Goal: Task Accomplishment & Management: Complete application form

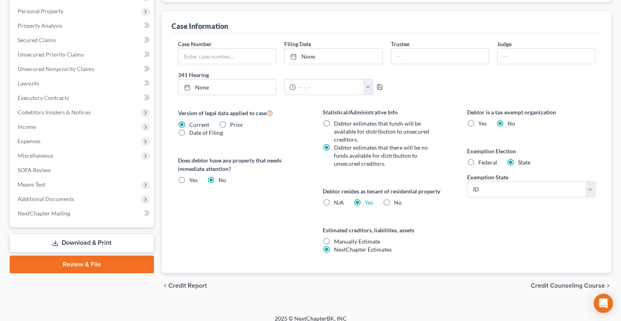
click at [563, 288] on span "Credit Counseling Course" at bounding box center [568, 285] width 74 height 6
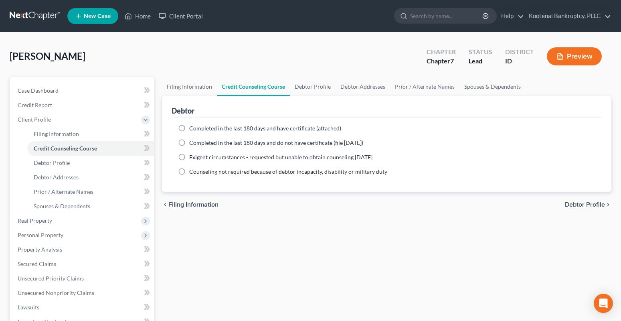
click at [570, 202] on span "Debtor Profile" at bounding box center [585, 204] width 40 height 6
select select "0"
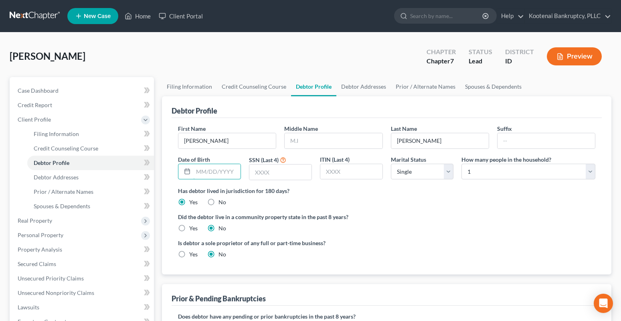
drag, startPoint x: 203, startPoint y: 173, endPoint x: 168, endPoint y: 176, distance: 34.6
click at [203, 173] on input "text" at bounding box center [216, 171] width 47 height 15
type input "12/02/1983"
drag, startPoint x: 266, startPoint y: 175, endPoint x: 262, endPoint y: 174, distance: 4.1
click at [265, 175] on input "text" at bounding box center [280, 171] width 62 height 15
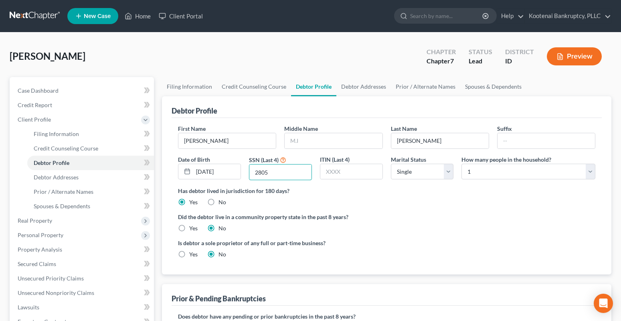
type input "2805"
click at [189, 227] on label "Yes" at bounding box center [193, 228] width 8 height 8
click at [193, 227] on input "Yes" at bounding box center [195, 226] width 5 height 5
radio input "true"
radio input "false"
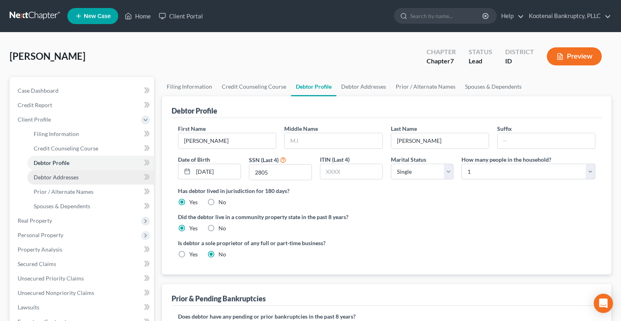
click at [69, 180] on span "Debtor Addresses" at bounding box center [56, 177] width 45 height 7
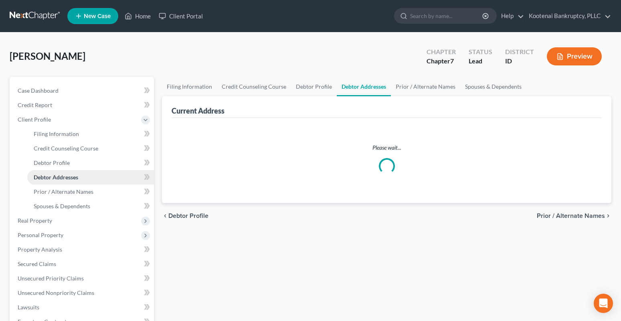
select select "0"
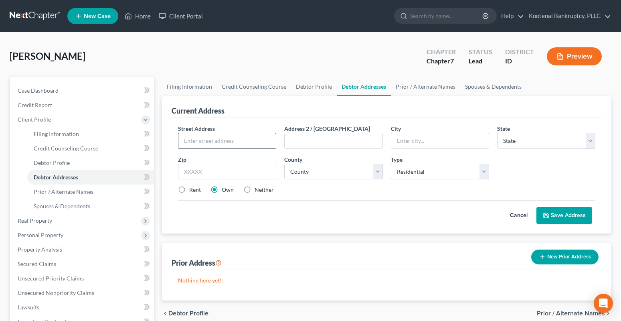
drag, startPoint x: 209, startPoint y: 139, endPoint x: 189, endPoint y: 140, distance: 19.7
click at [201, 140] on input "text" at bounding box center [226, 140] width 97 height 15
type input "4324 N May Ella Loop"
type input "Post Falls"
select select "13"
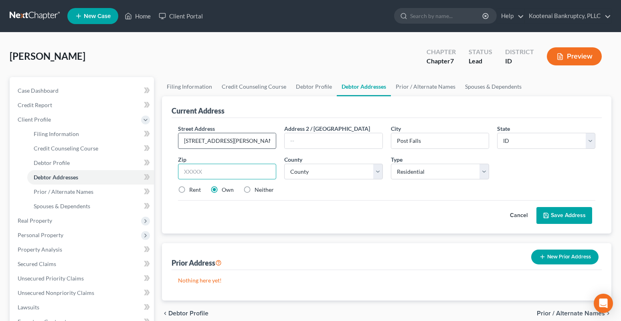
type input "83854"
click at [189, 193] on label "Rent" at bounding box center [195, 190] width 12 height 8
click at [193, 191] on input "Rent" at bounding box center [195, 188] width 5 height 5
radio input "true"
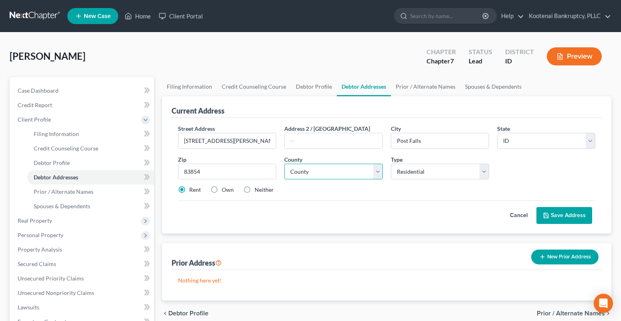
click at [307, 170] on select "County Ada County Adams County Bannock County Bear Lake County Benewah County B…" at bounding box center [333, 172] width 98 height 16
select select "27"
click at [284, 164] on select "County Ada County Adams County Bannock County Bear Lake County Benewah County B…" at bounding box center [333, 172] width 98 height 16
click at [572, 213] on button "Save Address" at bounding box center [565, 215] width 56 height 17
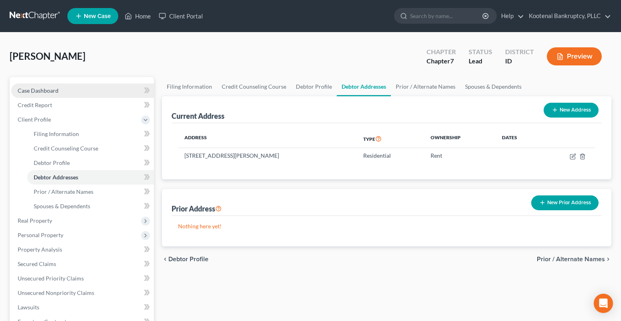
click at [28, 88] on span "Case Dashboard" at bounding box center [38, 90] width 41 height 7
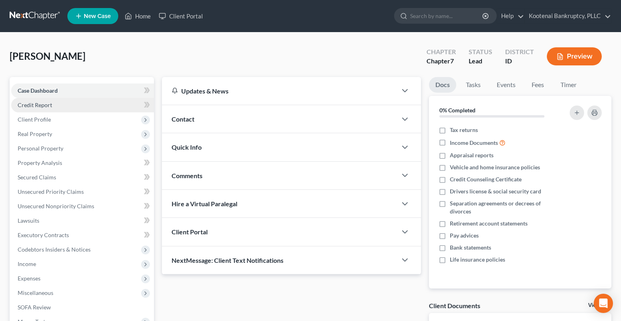
click at [39, 103] on span "Credit Report" at bounding box center [35, 104] width 34 height 7
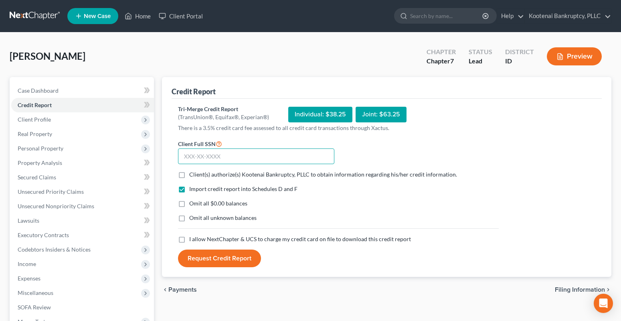
click at [201, 152] on input "text" at bounding box center [256, 156] width 156 height 16
type input "565-77-2805"
click at [189, 174] on label "Client(s) authorize(s) Kootenai Bankruptcy, PLLC to obtain information regardin…" at bounding box center [323, 174] width 268 height 8
click at [193, 174] on input "Client(s) authorize(s) Kootenai Bankruptcy, PLLC to obtain information regardin…" at bounding box center [195, 172] width 5 height 5
checkbox input "true"
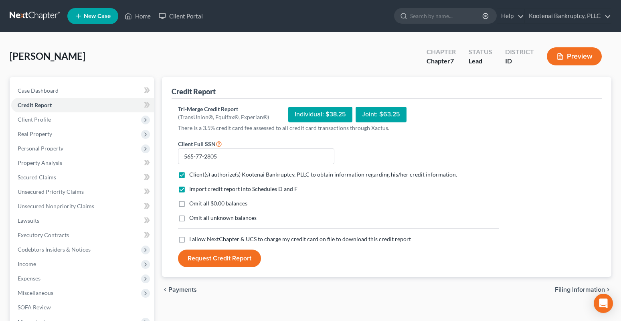
click at [189, 239] on label "I allow NextChapter & UCS to charge my credit card on file to download this cre…" at bounding box center [300, 239] width 222 height 8
click at [193, 239] on input "I allow NextChapter & UCS to charge my credit card on file to download this cre…" at bounding box center [195, 237] width 5 height 5
checkbox input "true"
click at [225, 260] on button "Request Credit Report" at bounding box center [219, 258] width 83 height 18
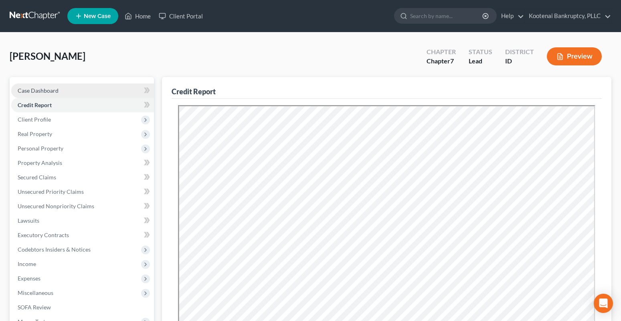
click at [28, 91] on span "Case Dashboard" at bounding box center [38, 90] width 41 height 7
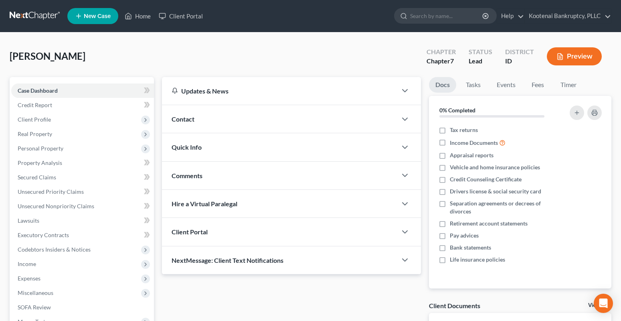
click at [209, 233] on div "Client Portal" at bounding box center [279, 232] width 235 height 28
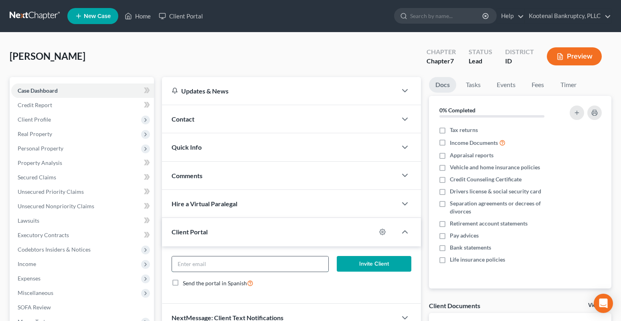
paste input "coatneytiffany@gmail.com"
type input "coatneytiffany@gmail.com"
click at [387, 265] on button "Invite Client" at bounding box center [374, 264] width 75 height 16
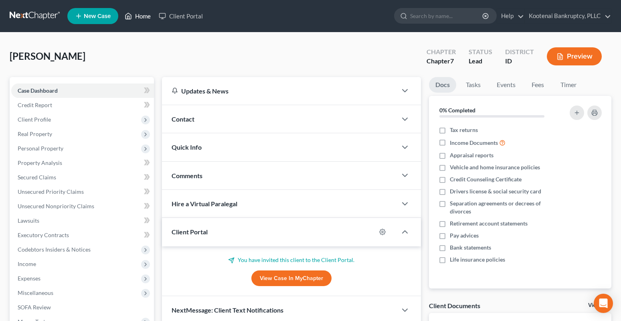
click at [139, 18] on link "Home" at bounding box center [138, 16] width 34 height 14
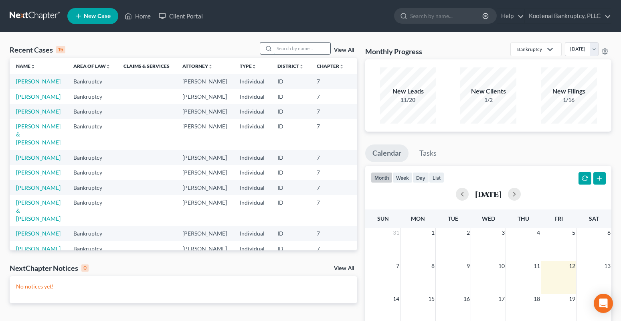
click at [289, 50] on input "search" at bounding box center [302, 49] width 56 height 12
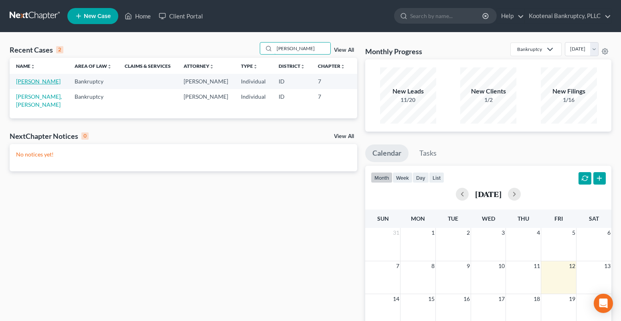
type input "gibb"
click at [19, 81] on link "[PERSON_NAME]" at bounding box center [38, 81] width 45 height 7
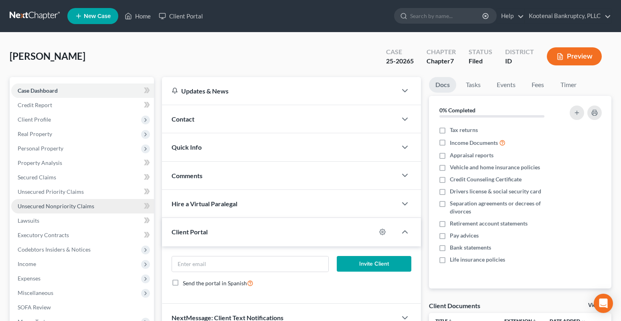
click at [27, 206] on span "Unsecured Nonpriority Claims" at bounding box center [56, 206] width 77 height 7
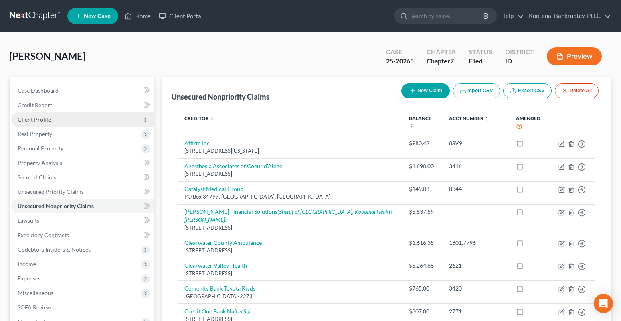
click at [36, 119] on span "Client Profile" at bounding box center [34, 119] width 33 height 7
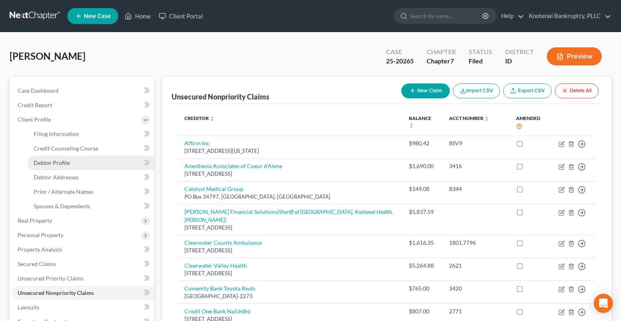
click at [50, 166] on span "Debtor Profile" at bounding box center [52, 162] width 36 height 7
select select "3"
select select "0"
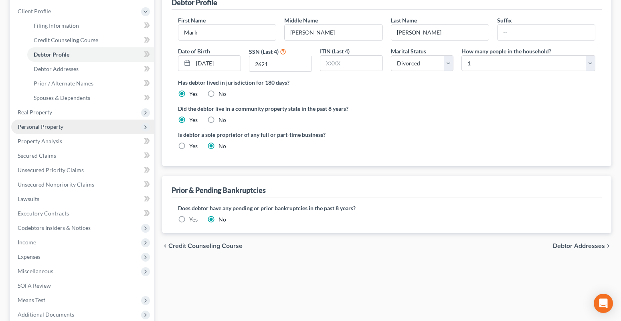
scroll to position [120, 0]
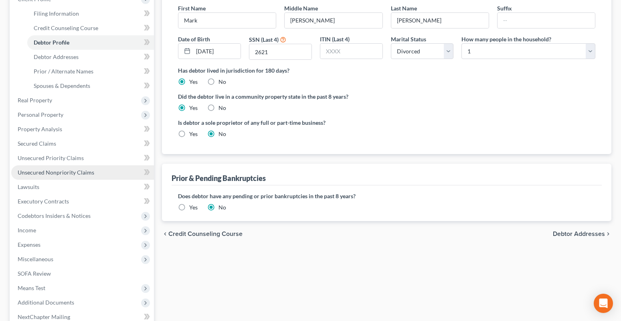
click at [42, 175] on span "Unsecured Nonpriority Claims" at bounding box center [56, 172] width 77 height 7
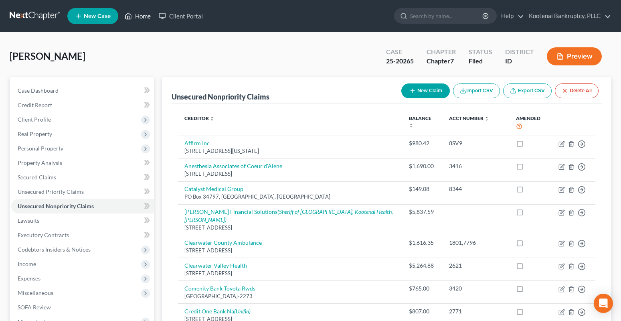
click at [143, 14] on link "Home" at bounding box center [138, 16] width 34 height 14
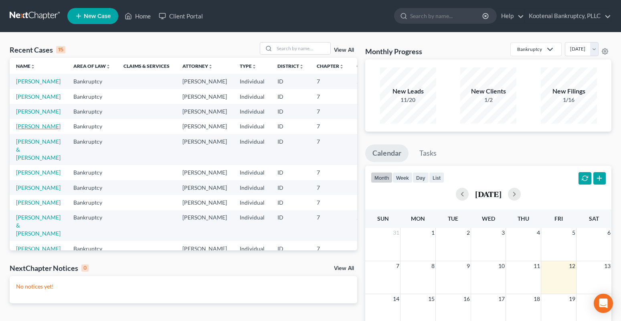
click at [22, 130] on link "[PERSON_NAME]" at bounding box center [38, 126] width 45 height 7
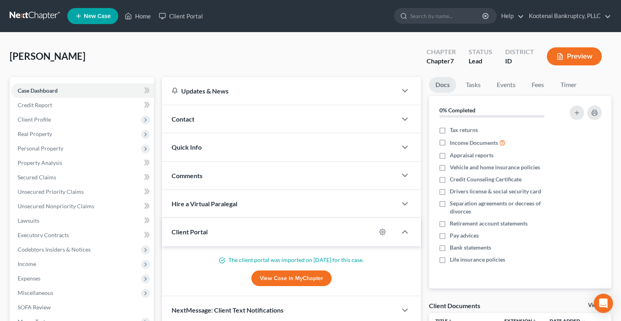
click at [585, 55] on button "Preview" at bounding box center [574, 56] width 55 height 18
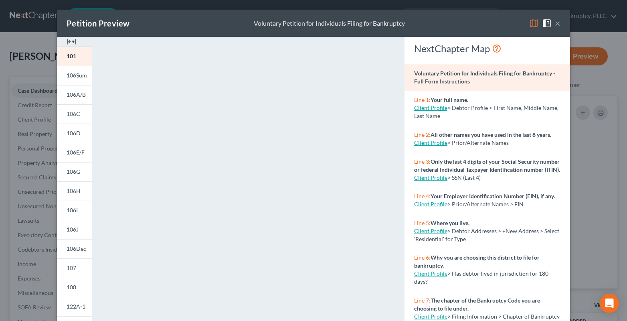
click at [71, 40] on img at bounding box center [72, 42] width 10 height 10
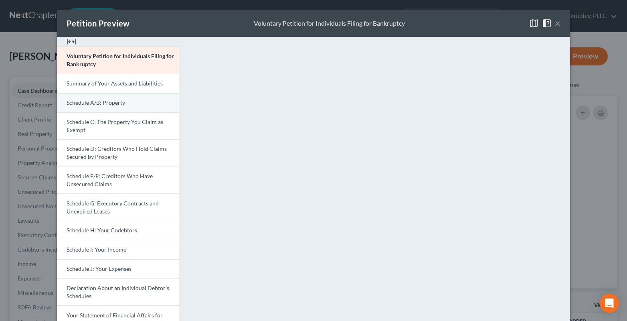
click at [94, 105] on span "Schedule A/B: Property" at bounding box center [96, 102] width 59 height 7
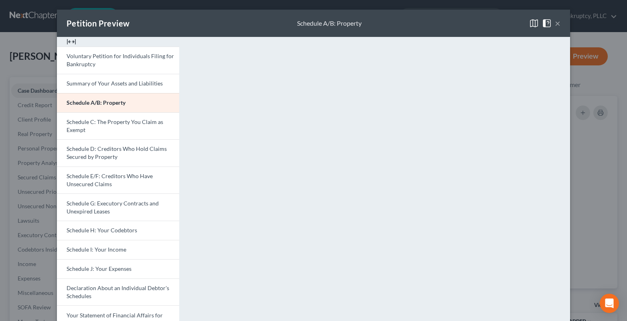
click at [551, 23] on span at bounding box center [548, 22] width 13 height 7
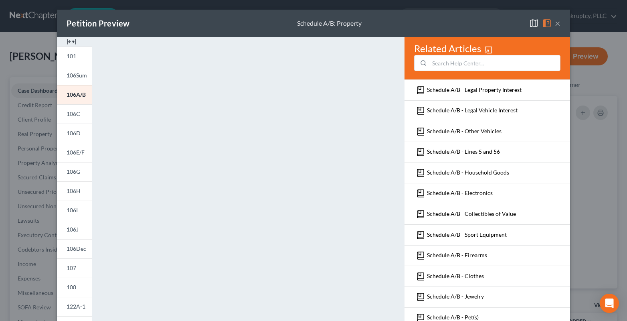
click at [558, 25] on div "Petition Preview Schedule A/B: Property ×" at bounding box center [313, 23] width 513 height 27
drag, startPoint x: 552, startPoint y: 21, endPoint x: 548, endPoint y: 22, distance: 4.2
click at [552, 21] on div "×" at bounding box center [544, 23] width 31 height 10
click at [555, 24] on button "×" at bounding box center [558, 23] width 6 height 10
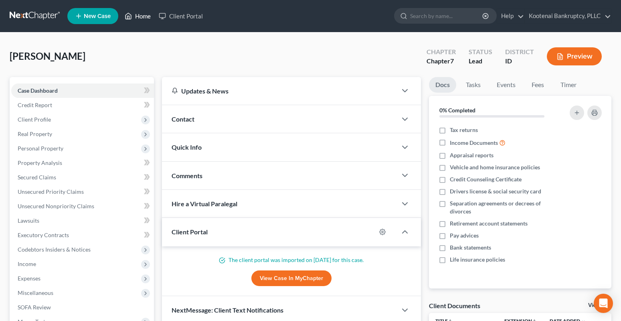
click at [148, 18] on link "Home" at bounding box center [138, 16] width 34 height 14
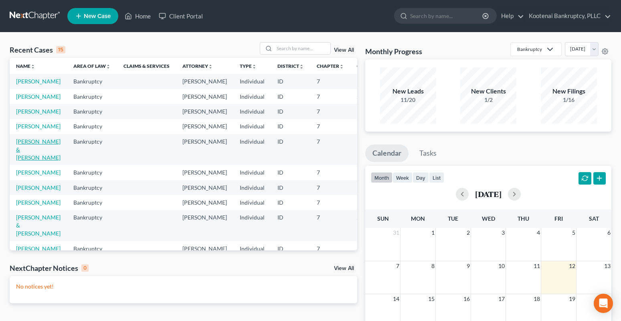
click at [29, 161] on link "[PERSON_NAME] & [PERSON_NAME]" at bounding box center [38, 149] width 45 height 23
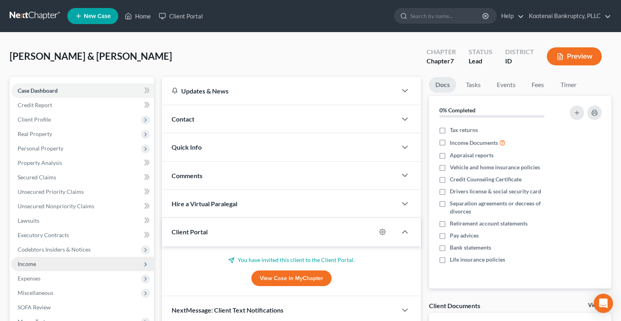
click at [28, 265] on span "Income" at bounding box center [27, 263] width 18 height 7
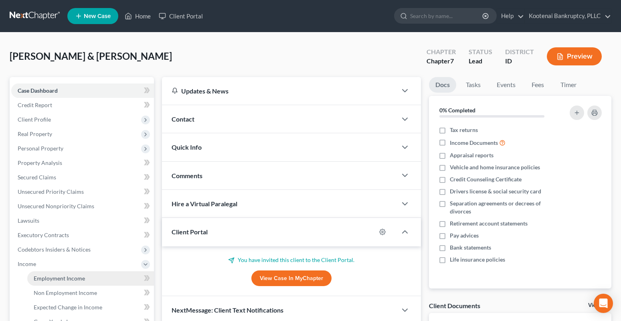
click at [54, 278] on span "Employment Income" at bounding box center [59, 278] width 51 height 7
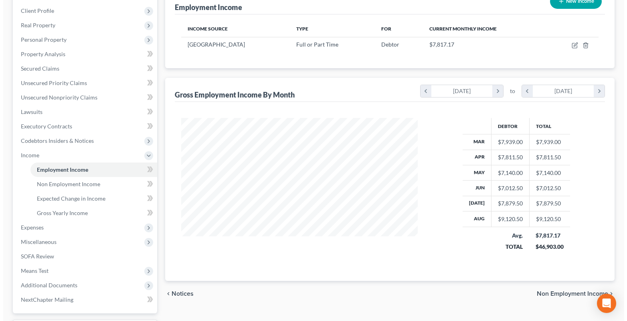
scroll to position [120, 0]
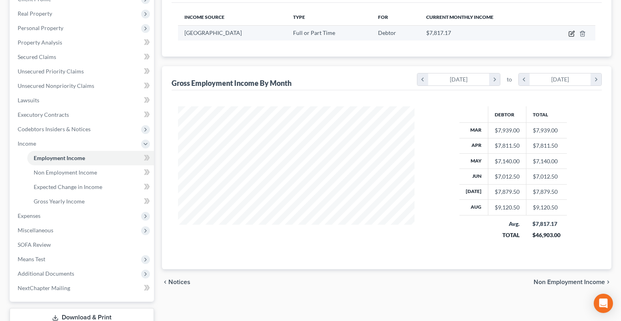
click at [571, 32] on icon "button" at bounding box center [571, 34] width 5 height 5
select select "0"
select select "13"
select select "3"
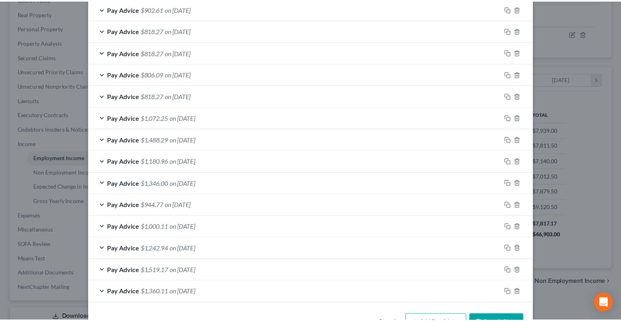
scroll to position [561, 0]
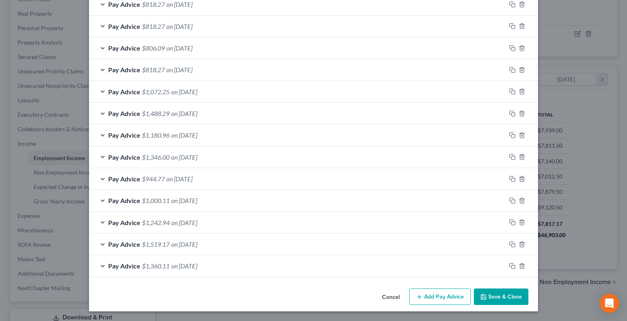
click at [502, 295] on button "Save & Close" at bounding box center [501, 296] width 55 height 17
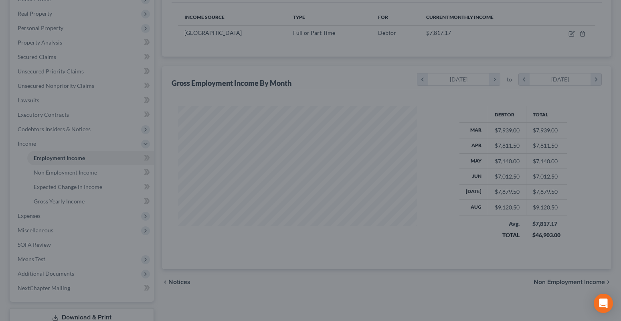
scroll to position [400941, 400832]
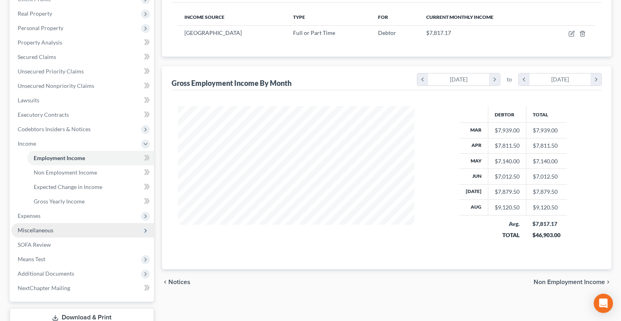
click at [37, 231] on span "Miscellaneous" at bounding box center [36, 230] width 36 height 7
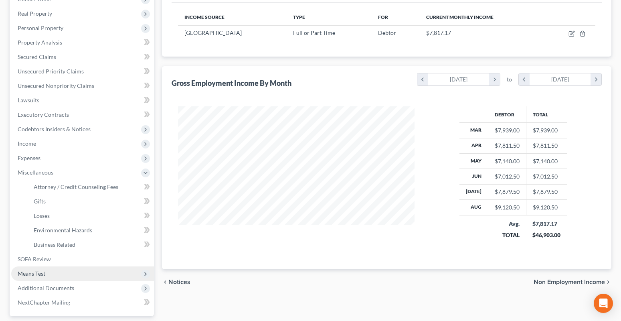
click at [32, 274] on span "Means Test" at bounding box center [32, 273] width 28 height 7
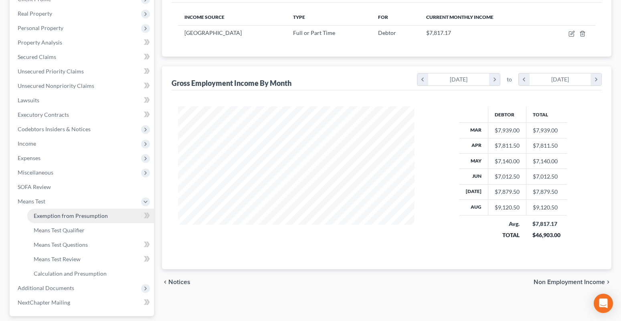
click at [60, 215] on span "Exemption from Presumption" at bounding box center [71, 215] width 74 height 7
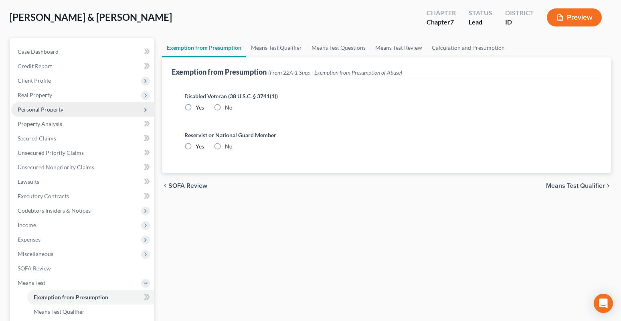
radio input "true"
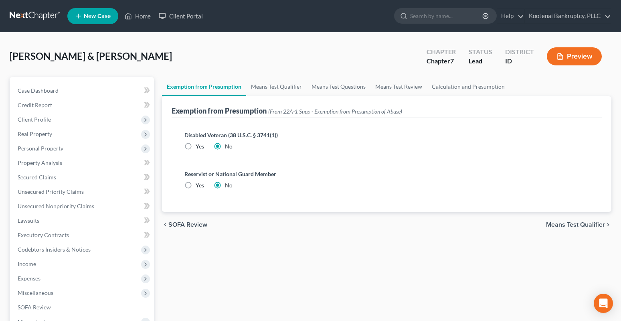
click at [582, 221] on span "Means Test Qualifier" at bounding box center [575, 224] width 59 height 6
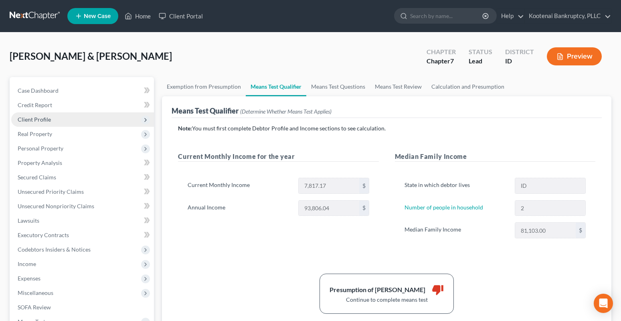
drag, startPoint x: 26, startPoint y: 117, endPoint x: 26, endPoint y: 122, distance: 4.5
click at [26, 117] on span "Client Profile" at bounding box center [34, 119] width 33 height 7
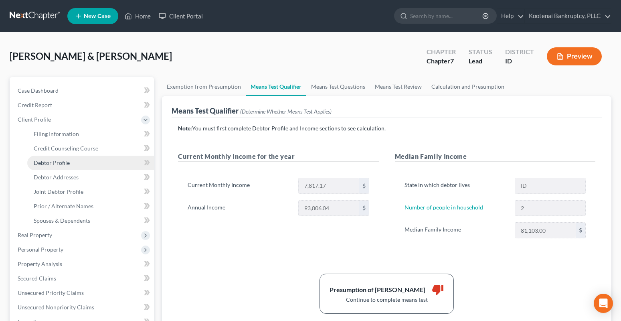
click at [50, 167] on link "Debtor Profile" at bounding box center [90, 163] width 127 height 14
select select "1"
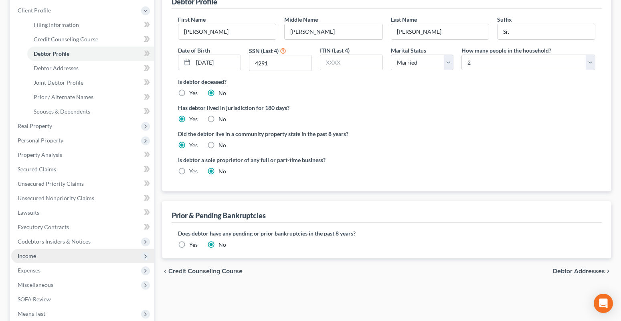
scroll to position [120, 0]
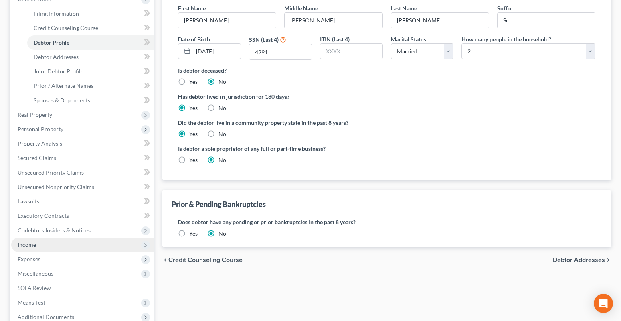
click at [40, 247] on span "Income" at bounding box center [82, 244] width 143 height 14
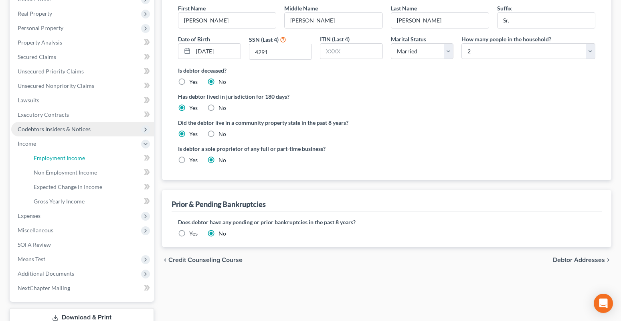
drag, startPoint x: 47, startPoint y: 156, endPoint x: 50, endPoint y: 131, distance: 25.8
click at [47, 156] on span "Employment Income" at bounding box center [59, 157] width 51 height 7
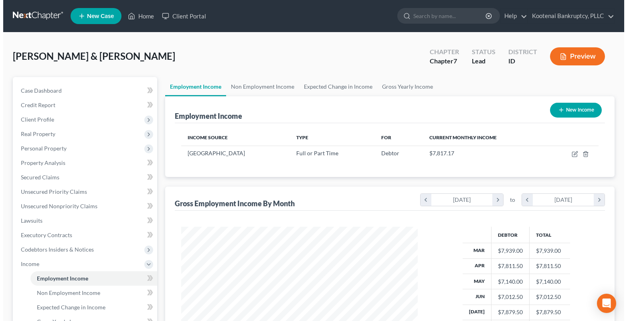
scroll to position [144, 253]
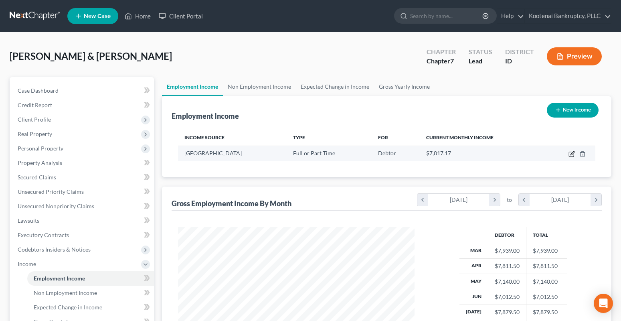
click at [572, 153] on icon "button" at bounding box center [573, 153] width 4 height 4
select select "0"
select select "13"
select select "3"
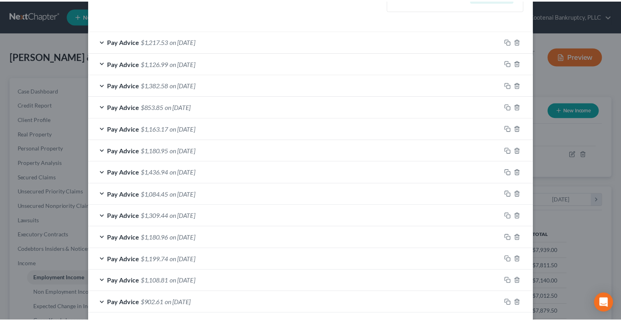
scroll to position [561, 0]
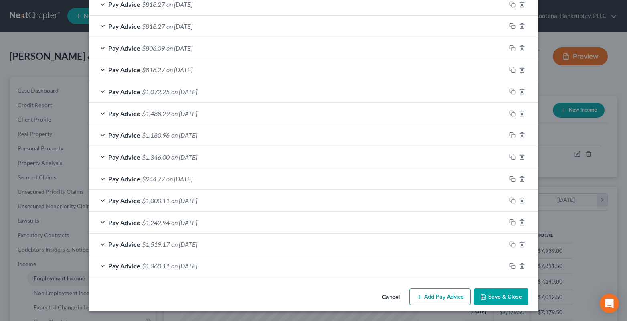
click at [510, 297] on button "Save & Close" at bounding box center [501, 296] width 55 height 17
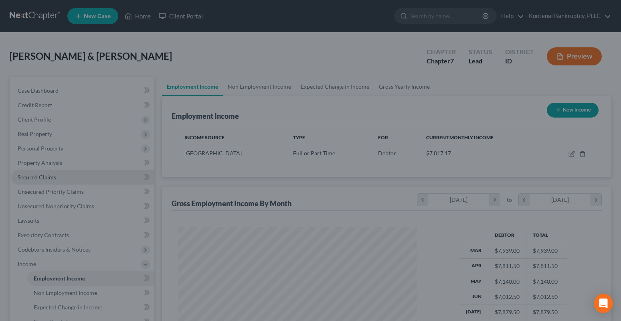
scroll to position [400941, 400832]
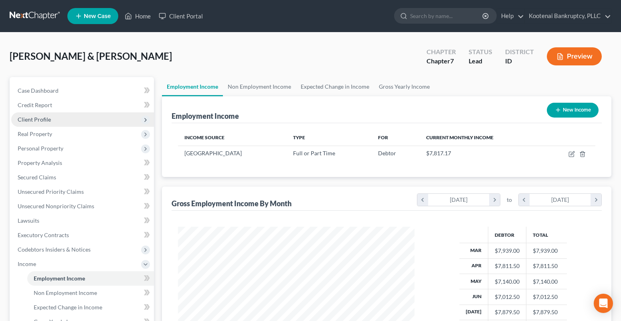
click at [19, 119] on span "Client Profile" at bounding box center [34, 119] width 33 height 7
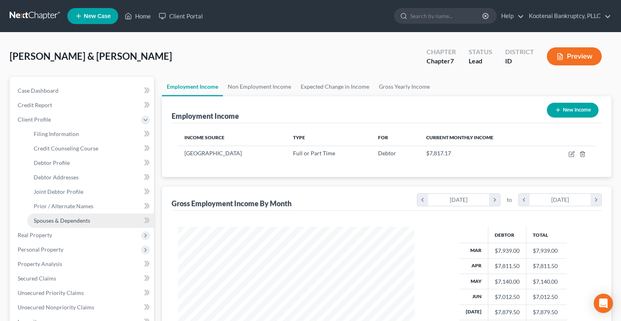
click at [48, 222] on span "Spouses & Dependents" at bounding box center [62, 220] width 57 height 7
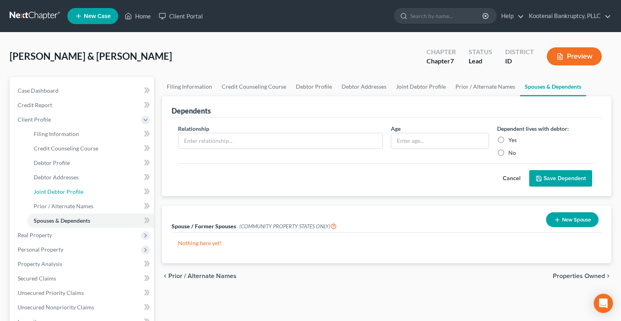
drag, startPoint x: 62, startPoint y: 190, endPoint x: 9, endPoint y: 190, distance: 52.9
click at [61, 190] on span "Joint Debtor Profile" at bounding box center [59, 191] width 50 height 7
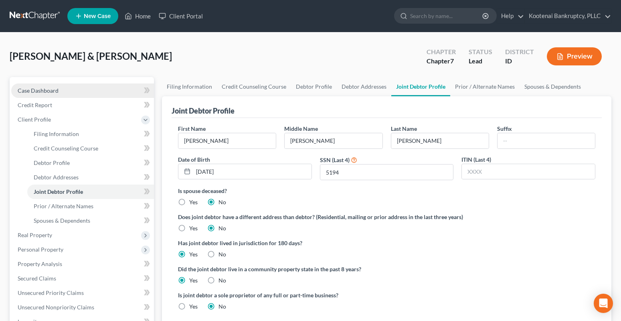
drag, startPoint x: 36, startPoint y: 93, endPoint x: 626, endPoint y: 110, distance: 590.7
click at [36, 92] on span "Case Dashboard" at bounding box center [38, 90] width 41 height 7
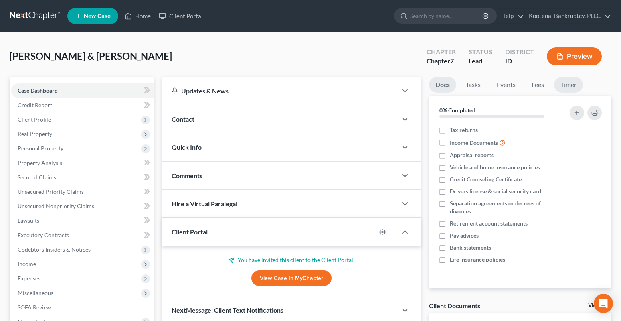
click at [564, 85] on link "Timer" at bounding box center [568, 85] width 29 height 16
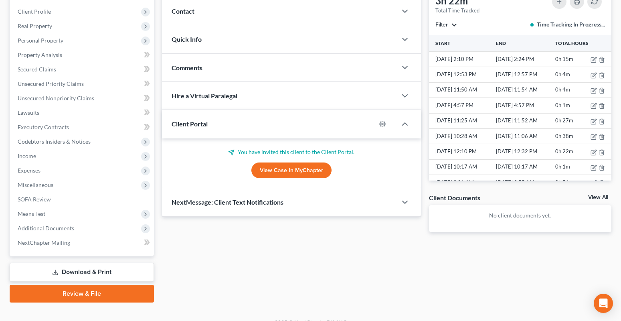
scroll to position [120, 0]
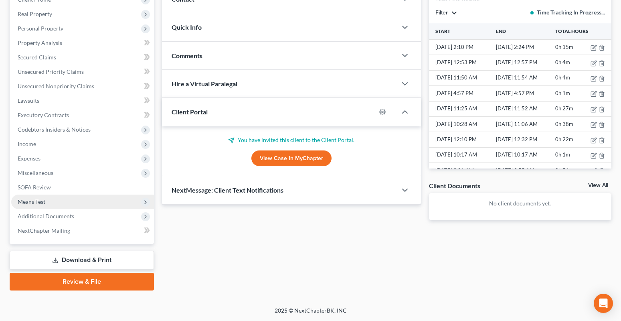
drag, startPoint x: 37, startPoint y: 175, endPoint x: 67, endPoint y: 205, distance: 42.0
click at [37, 175] on span "Miscellaneous" at bounding box center [36, 172] width 36 height 7
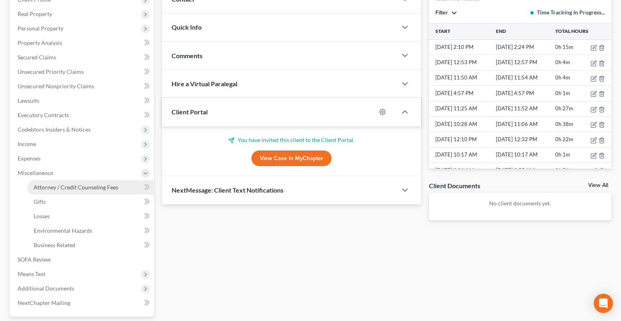
click at [62, 189] on span "Attorney / Credit Counseling Fees" at bounding box center [76, 187] width 85 height 7
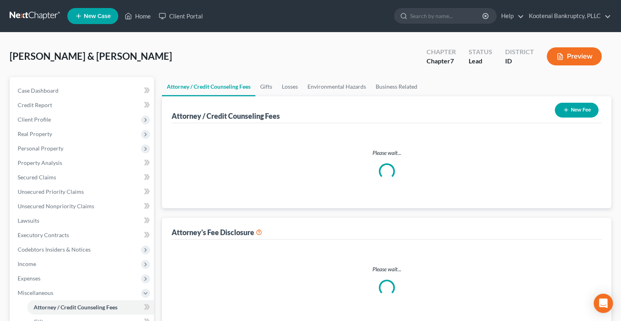
select select "3"
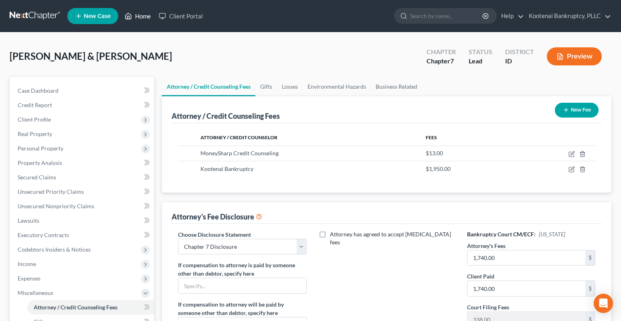
click at [144, 18] on link "Home" at bounding box center [138, 16] width 34 height 14
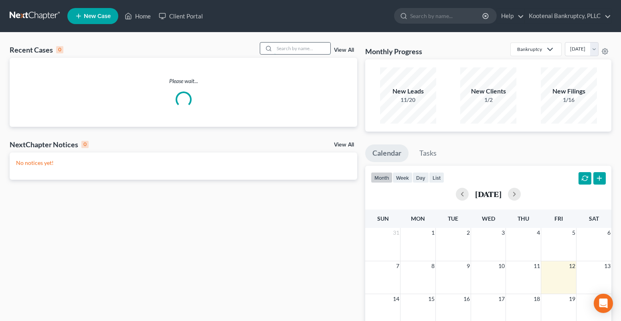
click at [287, 50] on input "search" at bounding box center [302, 49] width 56 height 12
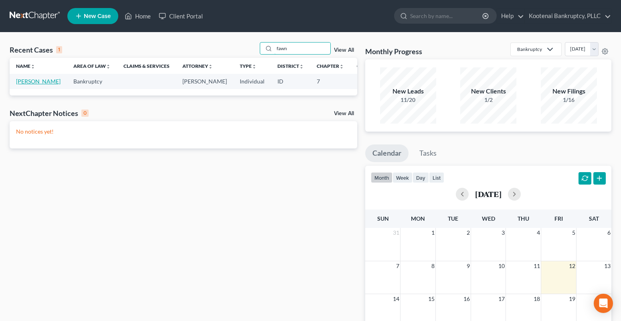
type input "fawn"
click at [32, 83] on link "[PERSON_NAME]" at bounding box center [38, 81] width 45 height 7
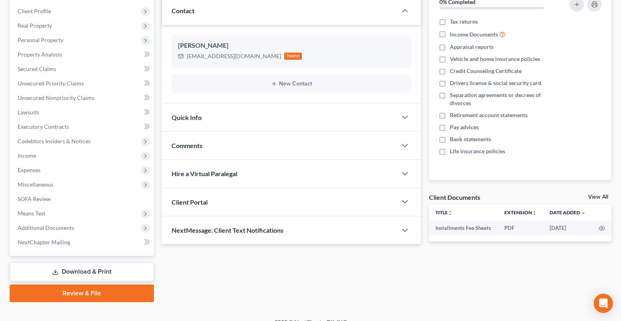
scroll to position [120, 0]
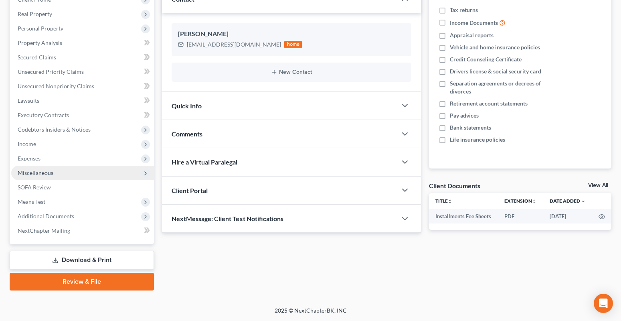
click at [26, 170] on span "Miscellaneous" at bounding box center [36, 172] width 36 height 7
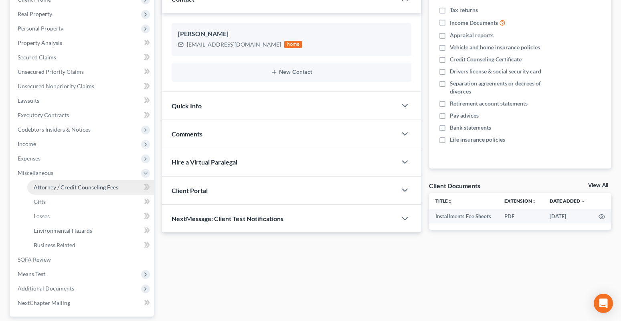
click at [48, 188] on span "Attorney / Credit Counseling Fees" at bounding box center [76, 187] width 85 height 7
select select "3"
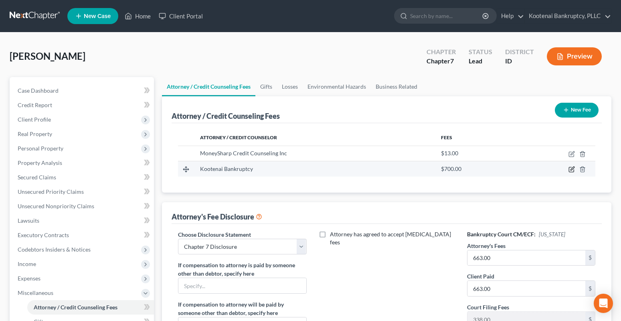
click at [571, 169] on icon "button" at bounding box center [572, 169] width 6 height 6
select select "13"
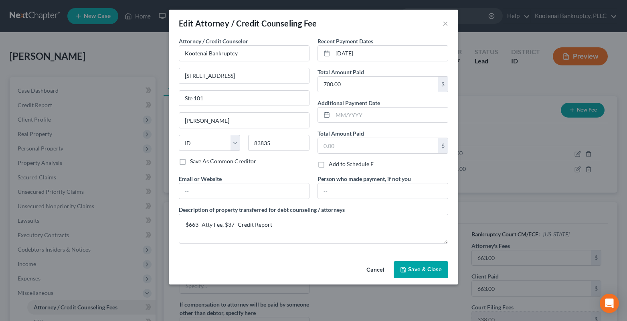
click at [409, 270] on span "Save & Close" at bounding box center [425, 269] width 34 height 7
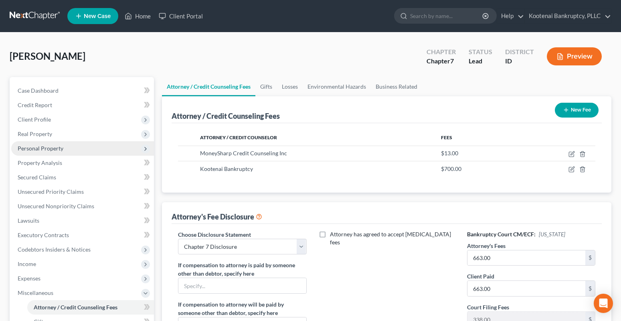
drag, startPoint x: 31, startPoint y: 120, endPoint x: 35, endPoint y: 146, distance: 26.4
click at [31, 120] on span "Client Profile" at bounding box center [34, 119] width 33 height 7
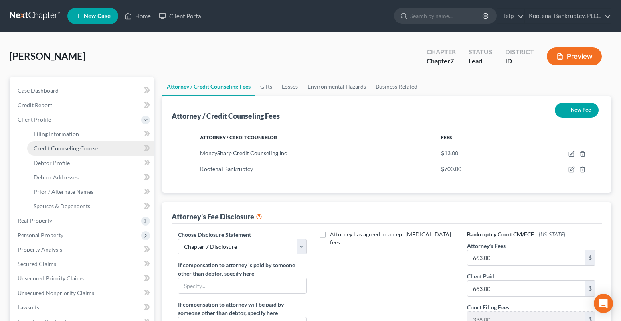
click at [56, 151] on span "Credit Counseling Course" at bounding box center [66, 148] width 65 height 7
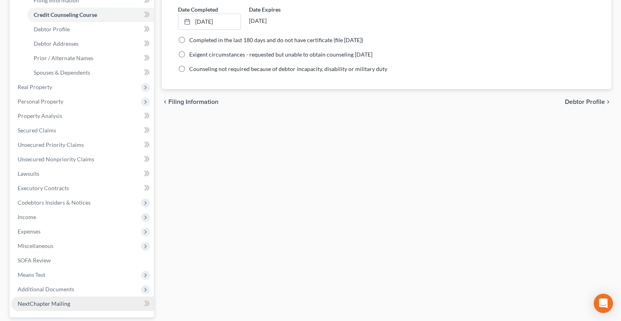
scroll to position [207, 0]
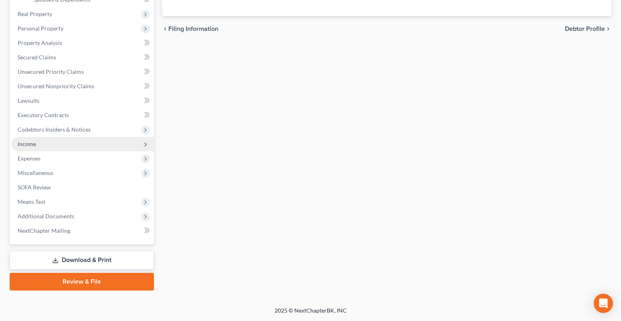
click at [20, 148] on span "Income" at bounding box center [82, 144] width 143 height 14
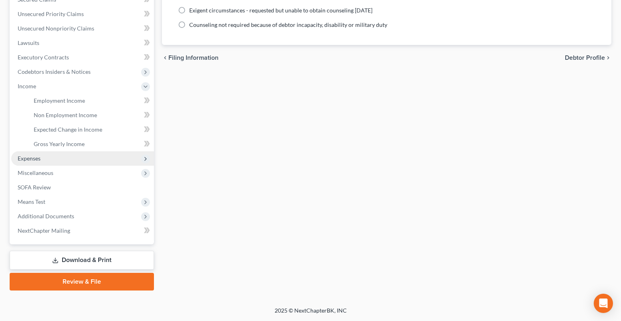
scroll to position [178, 0]
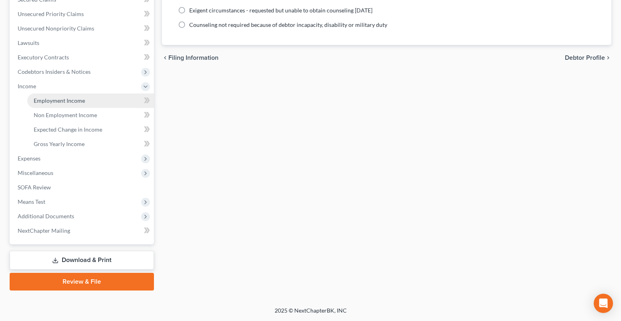
click at [53, 98] on span "Employment Income" at bounding box center [59, 100] width 51 height 7
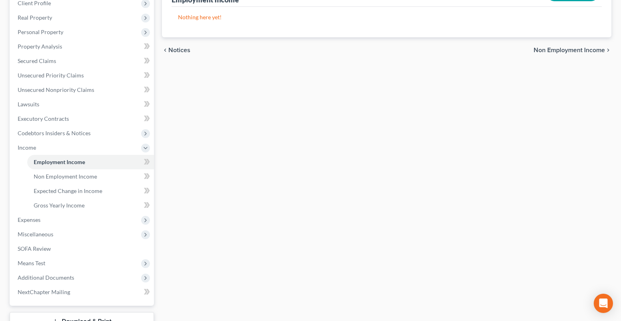
scroll to position [178, 0]
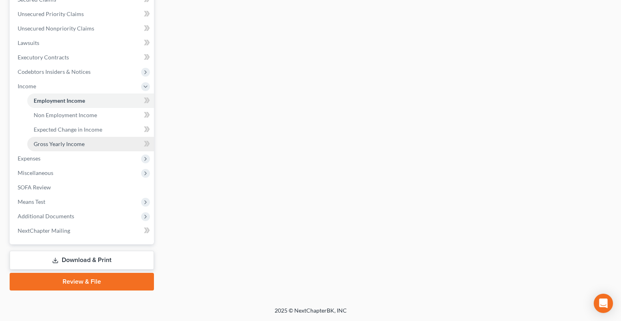
click at [61, 143] on span "Gross Yearly Income" at bounding box center [59, 143] width 51 height 7
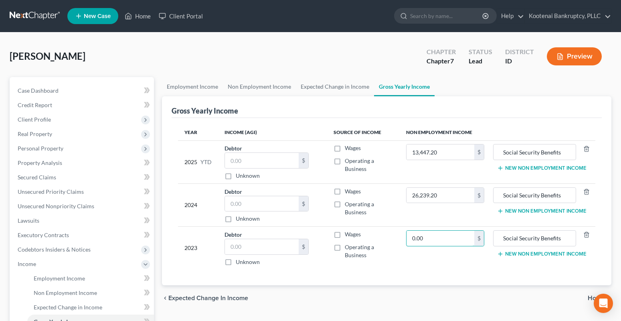
drag, startPoint x: 428, startPoint y: 242, endPoint x: 396, endPoint y: 232, distance: 33.7
click at [428, 242] on input "0.00" at bounding box center [441, 238] width 68 height 15
type input "25,416.00"
click at [34, 118] on span "Client Profile" at bounding box center [34, 119] width 33 height 7
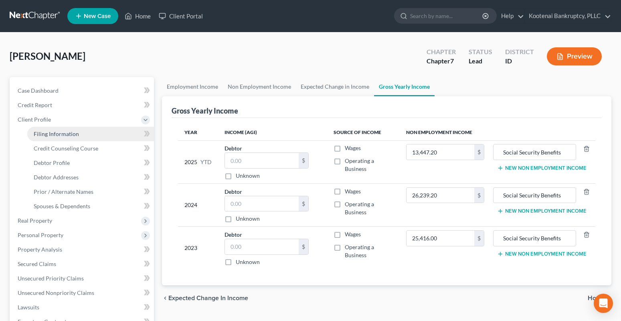
click at [57, 135] on span "Filing Information" at bounding box center [56, 133] width 45 height 7
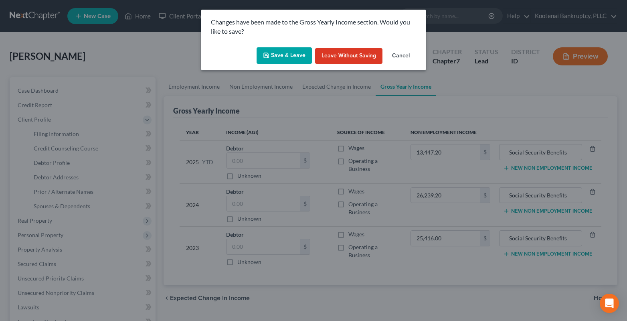
click at [283, 57] on button "Save & Leave" at bounding box center [284, 55] width 55 height 17
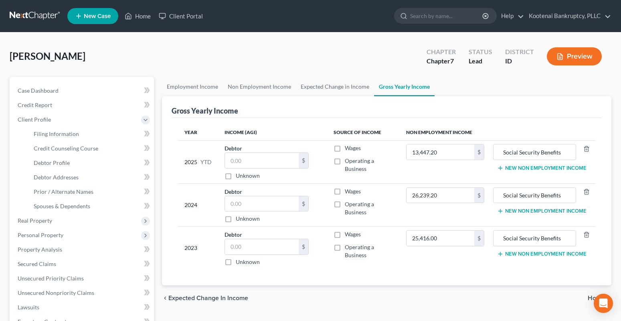
select select "1"
select select "0"
select select "23"
select select "0"
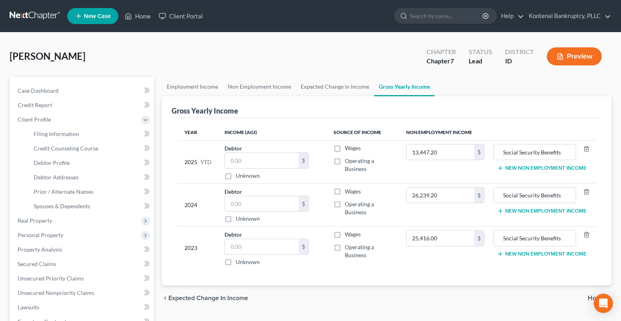
select select "13"
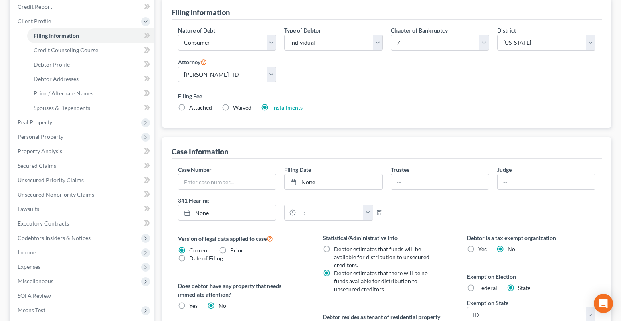
scroll to position [120, 0]
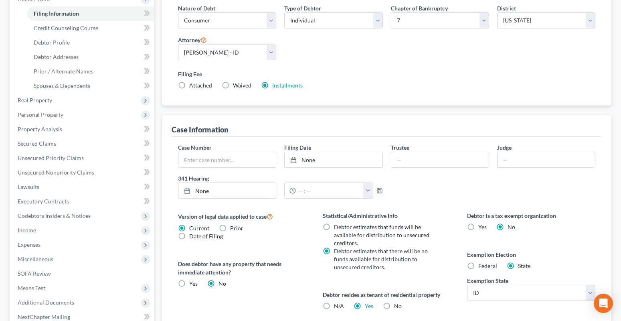
click at [284, 86] on link "Installments" at bounding box center [287, 85] width 30 height 7
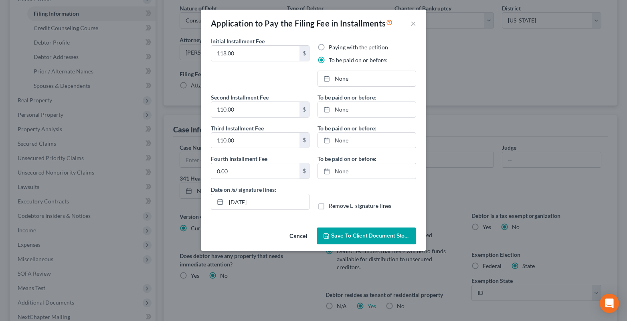
click at [379, 232] on span "Save to Client Document Storage" at bounding box center [373, 235] width 85 height 7
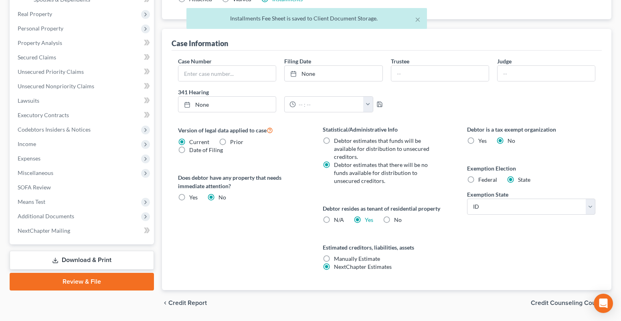
scroll to position [232, 0]
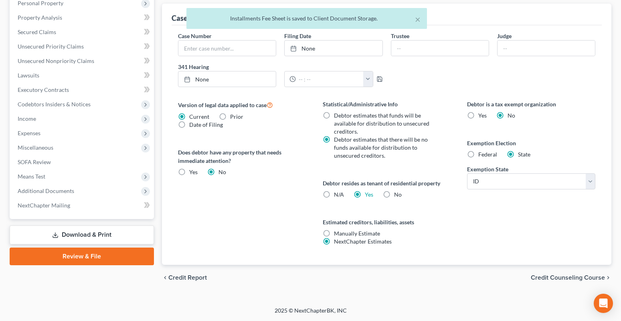
click at [560, 276] on span "Credit Counseling Course" at bounding box center [568, 277] width 74 height 6
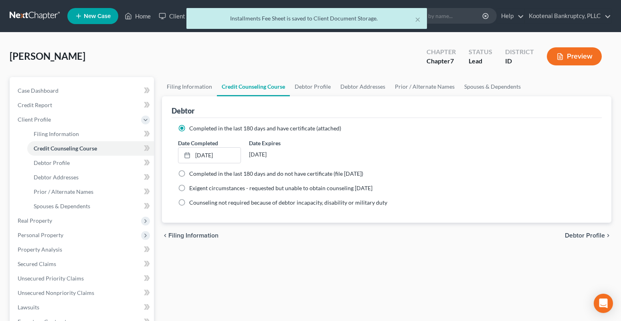
click at [588, 235] on span "Debtor Profile" at bounding box center [585, 235] width 40 height 6
select select "4"
select select "0"
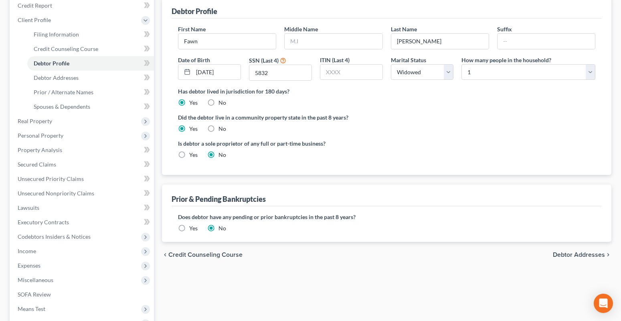
scroll to position [120, 0]
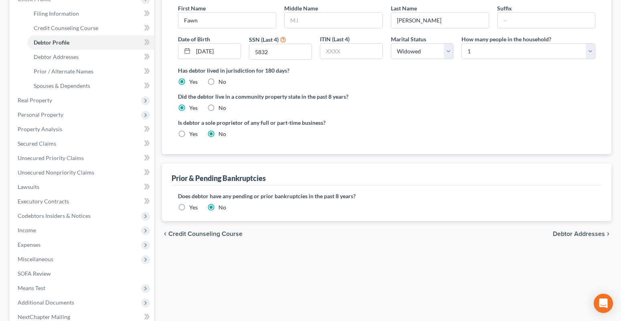
click at [559, 234] on span "Debtor Addresses" at bounding box center [579, 234] width 52 height 6
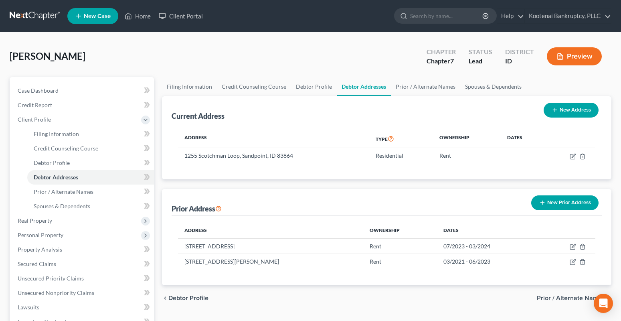
click at [555, 300] on span "Prior / Alternate Names" at bounding box center [571, 298] width 68 height 6
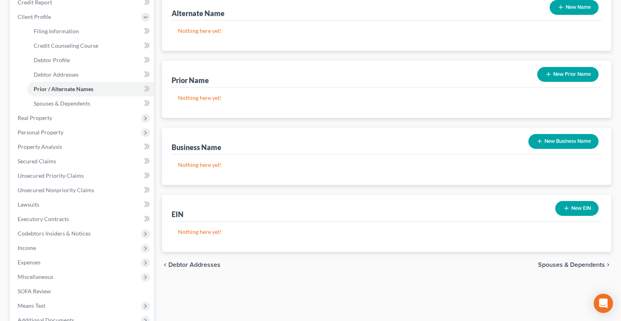
scroll to position [207, 0]
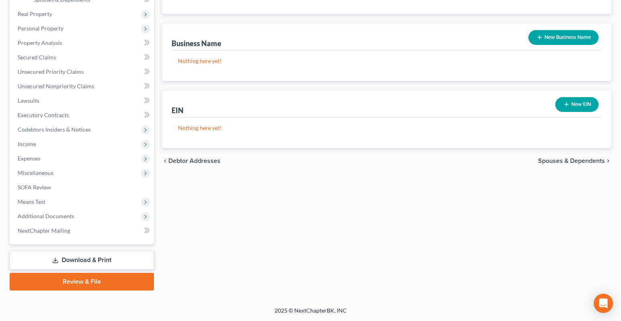
click at [588, 162] on span "Spouses & Dependents" at bounding box center [571, 161] width 67 height 6
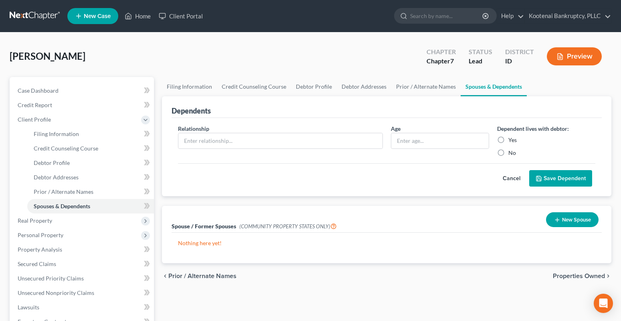
click at [570, 278] on span "Properties Owned" at bounding box center [579, 276] width 52 height 6
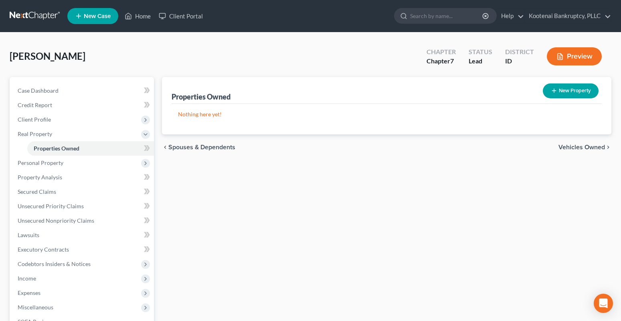
click at [567, 148] on span "Vehicles Owned" at bounding box center [582, 147] width 47 height 6
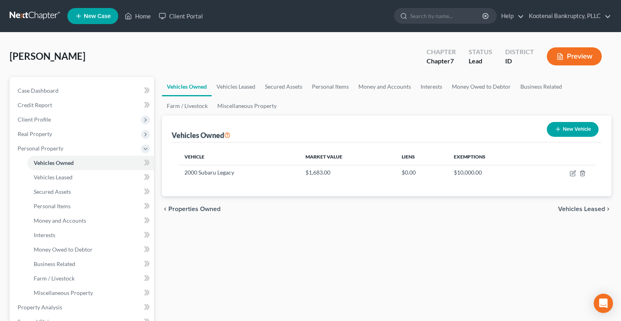
click at [568, 208] on span "Vehicles Leased" at bounding box center [581, 209] width 47 height 6
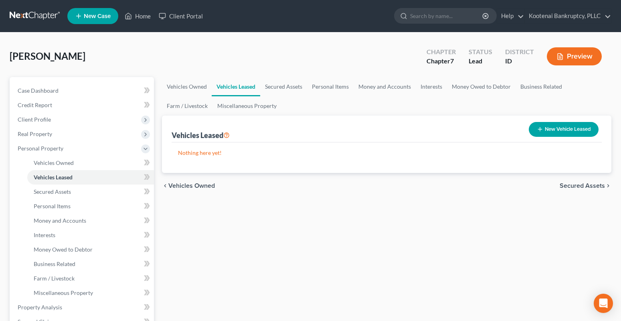
click at [579, 189] on span "Secured Assets" at bounding box center [582, 185] width 45 height 6
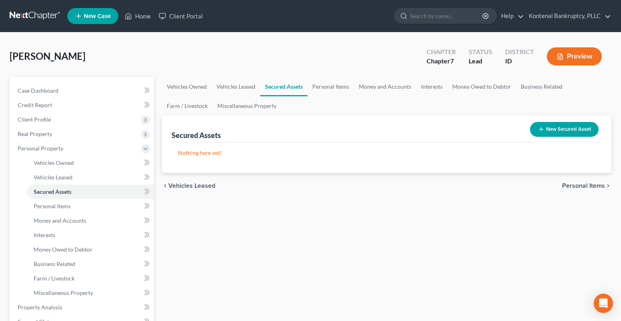
click at [567, 185] on span "Personal Items" at bounding box center [583, 185] width 43 height 6
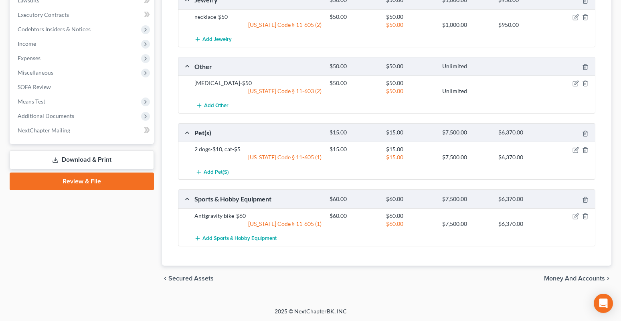
scroll to position [365, 0]
click at [555, 280] on span "Money and Accounts" at bounding box center [574, 277] width 61 height 6
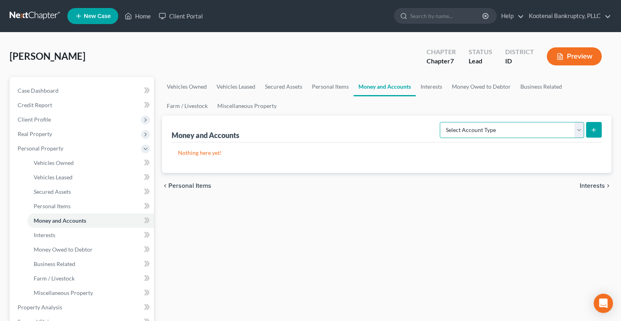
click at [579, 130] on select "Select Account Type Brokerage Cash on Hand Certificates of Deposit Checking Acc…" at bounding box center [512, 130] width 144 height 16
select select "checking"
click at [442, 122] on select "Select Account Type Brokerage Cash on Hand Certificates of Deposit Checking Acc…" at bounding box center [512, 130] width 144 height 16
click at [597, 130] on icon "submit" at bounding box center [594, 130] width 6 height 6
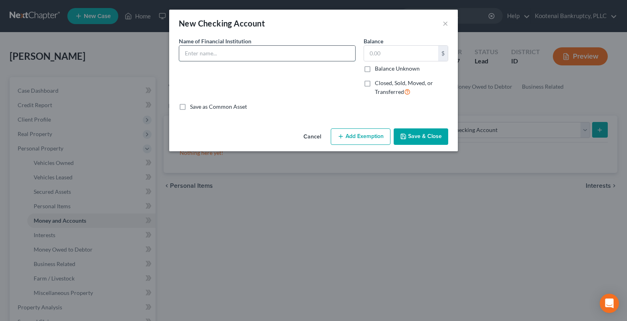
click at [188, 57] on input "text" at bounding box center [267, 53] width 176 height 15
drag, startPoint x: 264, startPoint y: 52, endPoint x: 292, endPoint y: 52, distance: 27.7
click at [292, 52] on input "Spokane Teachers Credit Union-$8764" at bounding box center [267, 53] width 176 height 15
type input "Spokane Teachers Credit Union-3692"
click at [397, 57] on input "text" at bounding box center [401, 53] width 74 height 15
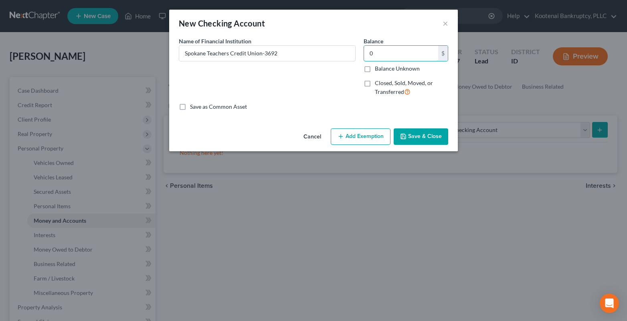
type input "0"
click at [371, 136] on button "Add Exemption" at bounding box center [361, 136] width 60 height 17
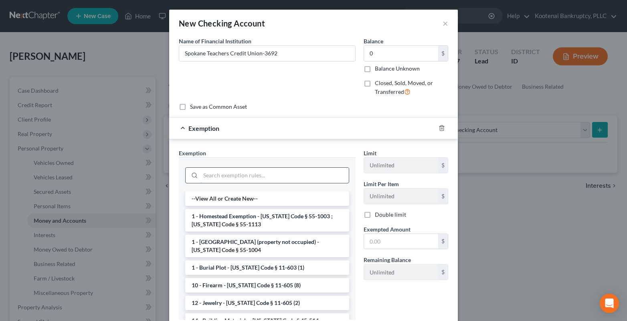
drag, startPoint x: 208, startPoint y: 173, endPoint x: 202, endPoint y: 174, distance: 6.5
click at [207, 173] on input "search" at bounding box center [275, 175] width 148 height 15
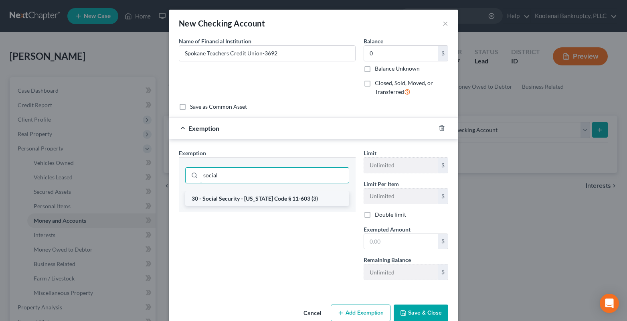
type input "social"
click at [203, 198] on li "30 - Social Security - [US_STATE] Code § 11-603 (3)" at bounding box center [267, 198] width 164 height 14
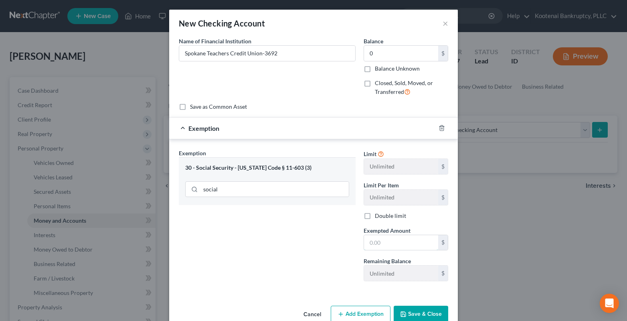
drag, startPoint x: 377, startPoint y: 245, endPoint x: 371, endPoint y: 230, distance: 16.4
click at [374, 245] on input "text" at bounding box center [401, 242] width 74 height 15
type input "0"
drag, startPoint x: 413, startPoint y: 312, endPoint x: 358, endPoint y: 297, distance: 57.0
click at [413, 312] on button "Save & Close" at bounding box center [421, 314] width 55 height 17
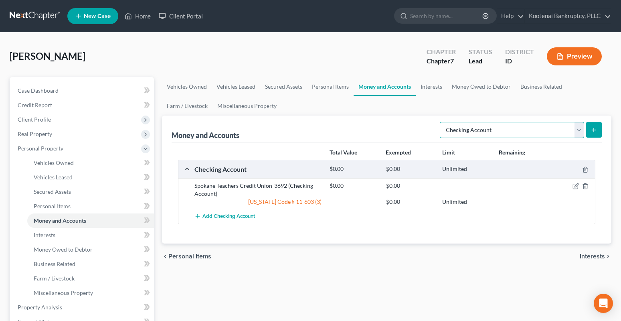
drag, startPoint x: 580, startPoint y: 131, endPoint x: 578, endPoint y: 138, distance: 7.1
click at [580, 131] on select "Select Account Type Brokerage Cash on Hand Certificates of Deposit Checking Acc…" at bounding box center [512, 130] width 144 height 16
select select "savings"
click at [442, 122] on select "Select Account Type Brokerage Cash on Hand Certificates of Deposit Checking Acc…" at bounding box center [512, 130] width 144 height 16
click at [596, 131] on icon "submit" at bounding box center [594, 130] width 6 height 6
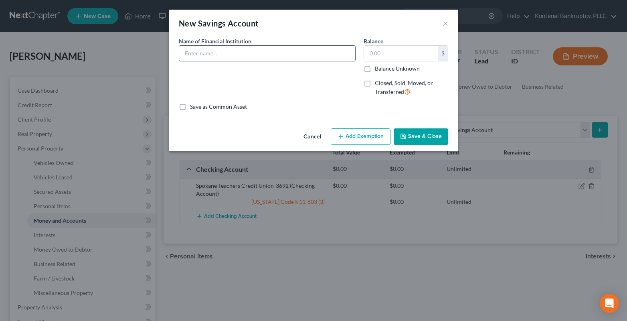
drag, startPoint x: 187, startPoint y: 51, endPoint x: 180, endPoint y: 51, distance: 6.5
click at [185, 51] on input "text" at bounding box center [267, 53] width 176 height 15
drag, startPoint x: 264, startPoint y: 53, endPoint x: 281, endPoint y: 49, distance: 17.4
click at [285, 50] on input "Spokane Teachers Credit Union-$8764" at bounding box center [267, 53] width 176 height 15
click at [268, 54] on input "Spokane Teachers Credit Union-7889" at bounding box center [267, 53] width 176 height 15
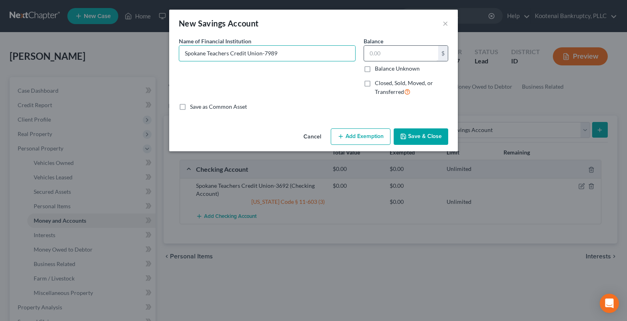
type input "Spokane Teachers Credit Union-7989"
drag, startPoint x: 370, startPoint y: 54, endPoint x: 366, endPoint y: 52, distance: 4.1
click at [368, 55] on input "text" at bounding box center [401, 53] width 74 height 15
type input "0"
click at [370, 135] on button "Add Exemption" at bounding box center [361, 136] width 60 height 17
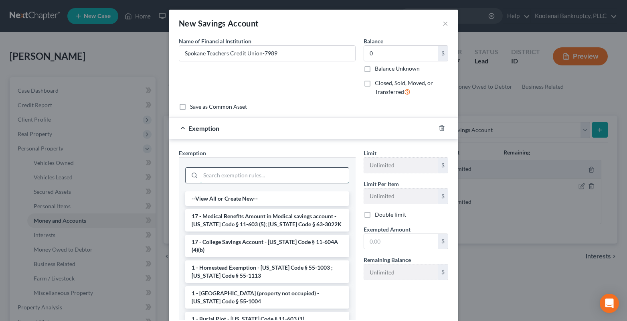
click at [205, 178] on input "search" at bounding box center [275, 175] width 148 height 15
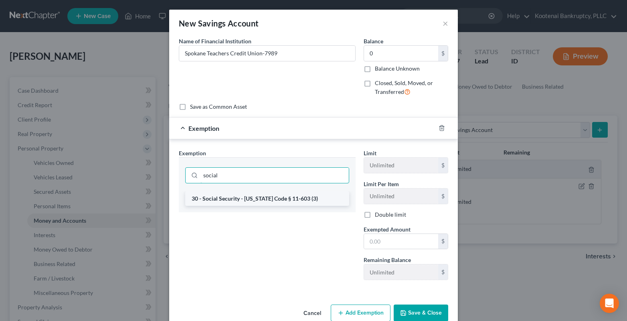
type input "social"
drag, startPoint x: 219, startPoint y: 199, endPoint x: 424, endPoint y: 256, distance: 211.9
click at [226, 199] on li "30 - Social Security - [US_STATE] Code § 11-603 (3)" at bounding box center [267, 198] width 164 height 14
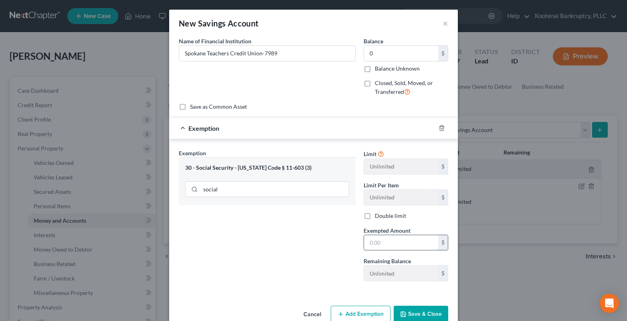
drag, startPoint x: 373, startPoint y: 248, endPoint x: 364, endPoint y: 247, distance: 8.9
click at [371, 248] on input "text" at bounding box center [401, 242] width 74 height 15
type input "0"
drag, startPoint x: 343, startPoint y: 239, endPoint x: 408, endPoint y: 288, distance: 80.9
click at [347, 240] on div "Exemption Set must be selected for CA. Exemption * 30 - Social Security - Idaho…" at bounding box center [267, 218] width 185 height 139
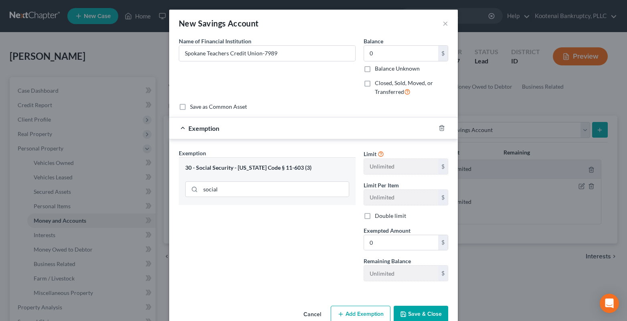
click at [401, 312] on icon "button" at bounding box center [403, 314] width 5 height 5
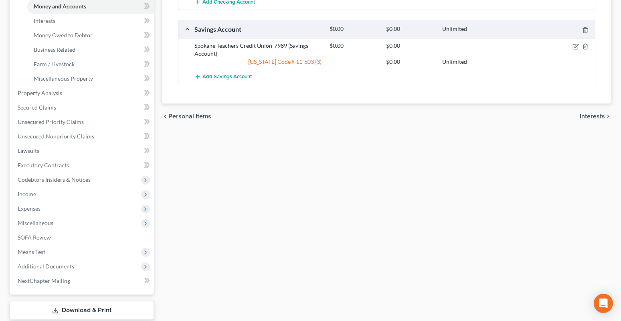
scroll to position [241, 0]
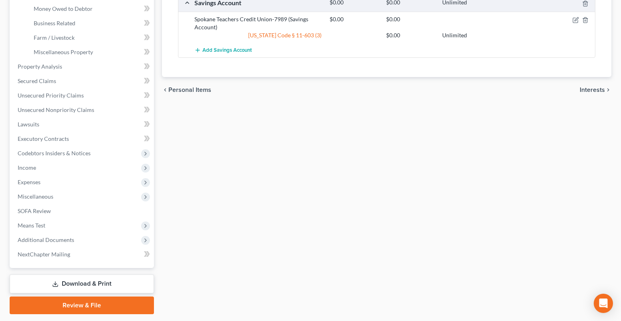
click at [582, 91] on span "Interests" at bounding box center [592, 90] width 25 height 6
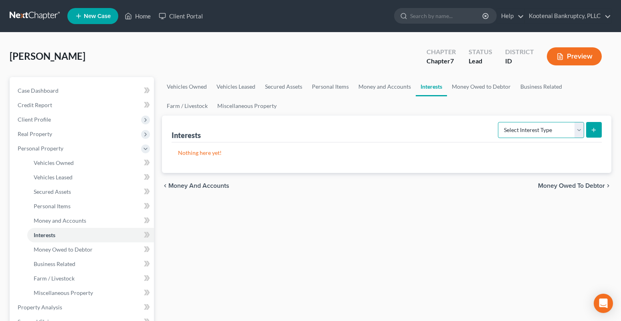
click at [581, 129] on select "Select Interest Type 401K Annuity Bond Education IRA Government Bond Government…" at bounding box center [541, 130] width 86 height 16
select select "term_life_insurance"
click at [499, 122] on select "Select Interest Type 401K Annuity Bond Education IRA Government Bond Government…" at bounding box center [541, 130] width 86 height 16
click at [600, 131] on button "submit" at bounding box center [594, 130] width 16 height 16
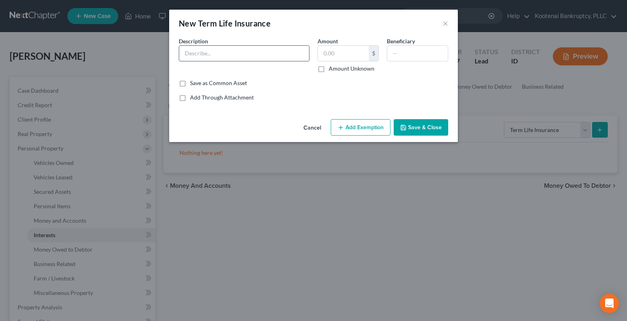
click at [187, 52] on input "text" at bounding box center [244, 53] width 130 height 15
type input "Mutual of Omaha - Term"
click at [337, 53] on input "text" at bounding box center [343, 53] width 51 height 15
type input "0"
click at [350, 131] on button "Add Exemption" at bounding box center [361, 127] width 60 height 17
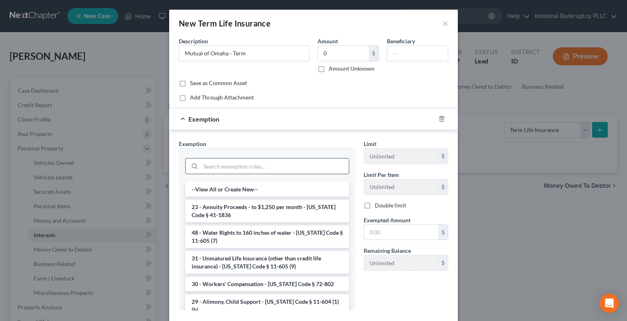
click at [205, 168] on input "search" at bounding box center [275, 165] width 148 height 15
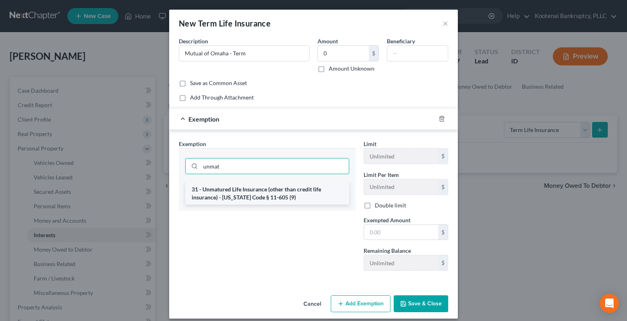
type input "unmat"
click at [239, 195] on li "31 - Unmatured Life Insurance (other than credit life insurance) - [US_STATE] C…" at bounding box center [267, 193] width 164 height 22
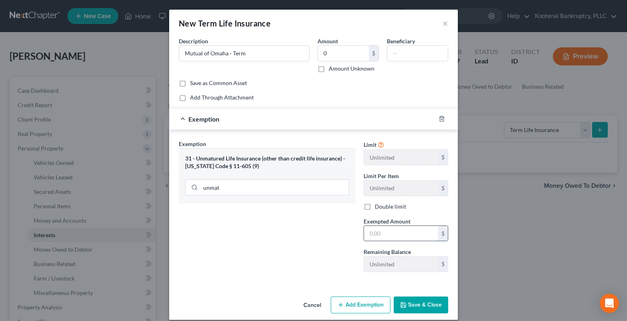
drag, startPoint x: 371, startPoint y: 232, endPoint x: 365, endPoint y: 229, distance: 6.5
click at [371, 232] on input "text" at bounding box center [401, 233] width 74 height 15
type input "0"
drag, startPoint x: 434, startPoint y: 309, endPoint x: 177, endPoint y: 285, distance: 257.8
click at [434, 309] on button "Save & Close" at bounding box center [421, 304] width 55 height 17
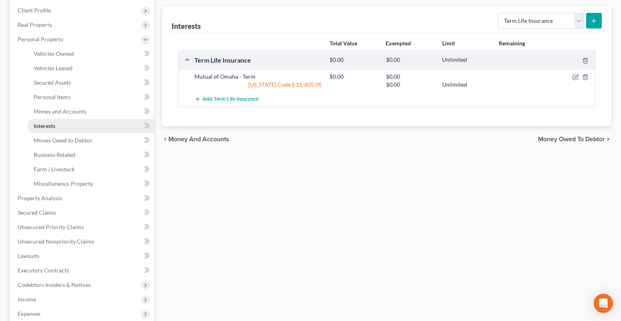
scroll to position [120, 0]
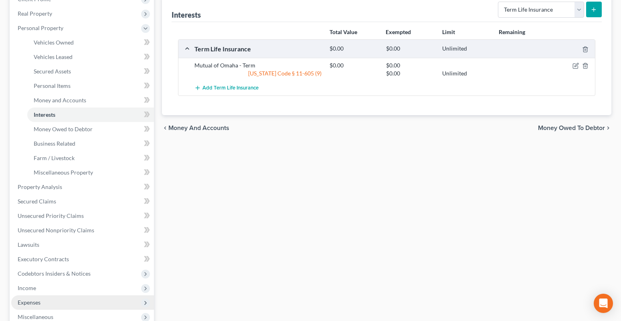
click at [31, 297] on span "Expenses" at bounding box center [82, 302] width 143 height 14
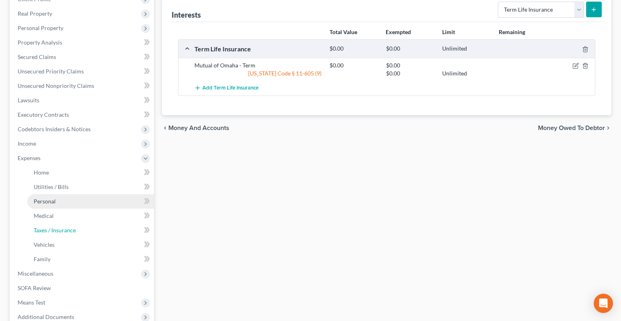
drag, startPoint x: 42, startPoint y: 227, endPoint x: 30, endPoint y: 199, distance: 29.9
click at [42, 227] on span "Taxes / Insurance" at bounding box center [55, 230] width 42 height 7
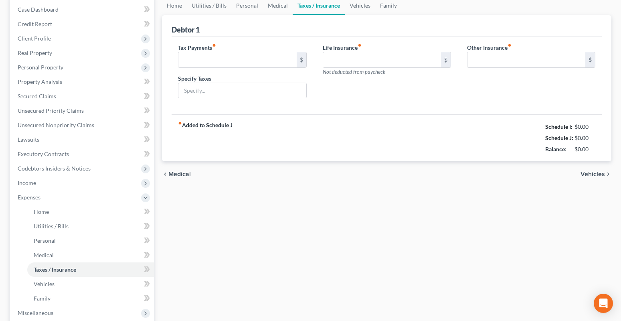
type input "0.00"
type input "307.00"
type input "0.00"
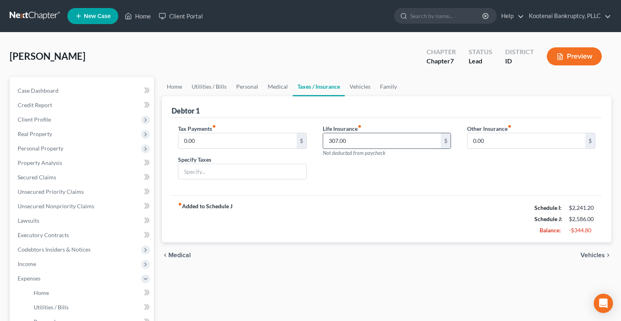
click at [349, 135] on input "307.00" at bounding box center [382, 140] width 118 height 15
type input "238.00"
click at [30, 118] on span "Client Profile" at bounding box center [34, 119] width 33 height 7
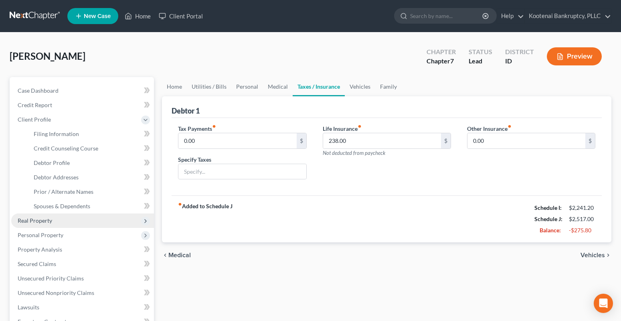
click at [26, 223] on span "Real Property" at bounding box center [35, 220] width 34 height 7
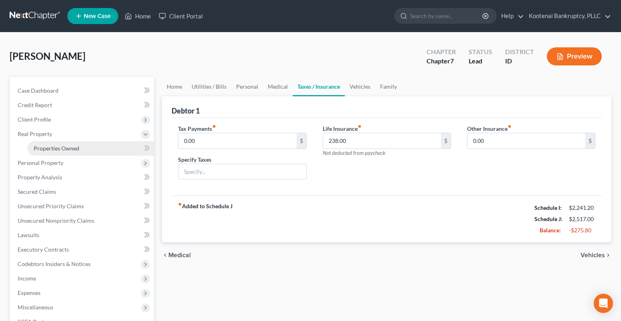
click at [48, 149] on span "Properties Owned" at bounding box center [57, 148] width 46 height 7
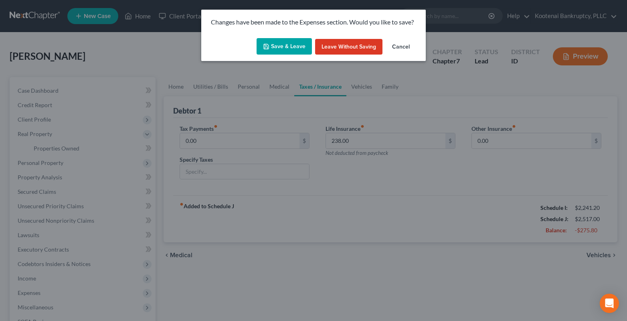
click at [302, 49] on button "Save & Leave" at bounding box center [284, 46] width 55 height 17
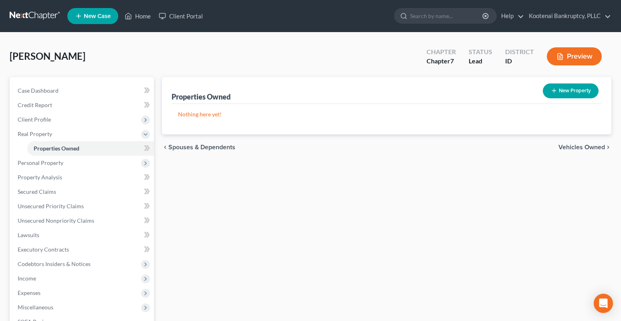
click at [592, 146] on span "Vehicles Owned" at bounding box center [582, 147] width 47 height 6
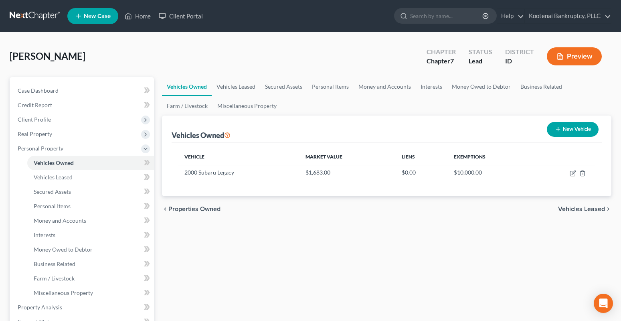
click at [574, 210] on span "Vehicles Leased" at bounding box center [581, 209] width 47 height 6
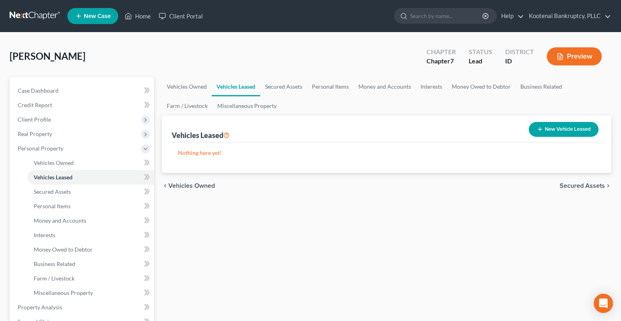
click at [564, 183] on span "Secured Assets" at bounding box center [582, 185] width 45 height 6
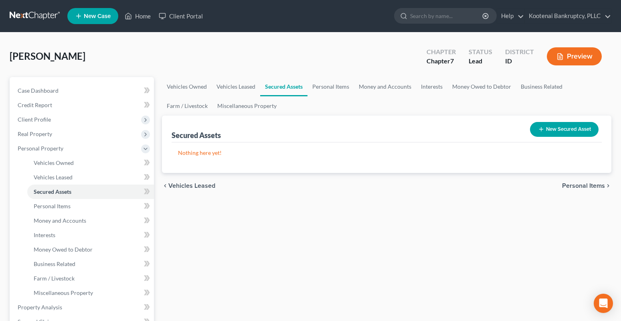
click at [566, 186] on span "Personal Items" at bounding box center [583, 185] width 43 height 6
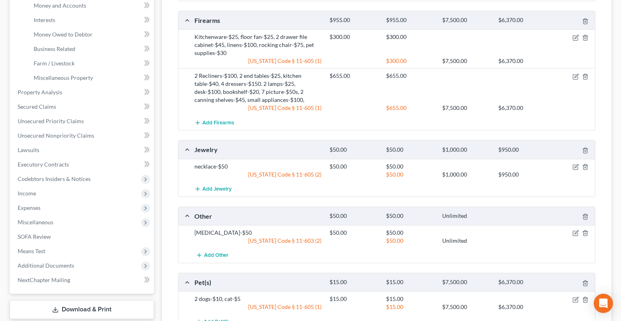
scroll to position [361, 0]
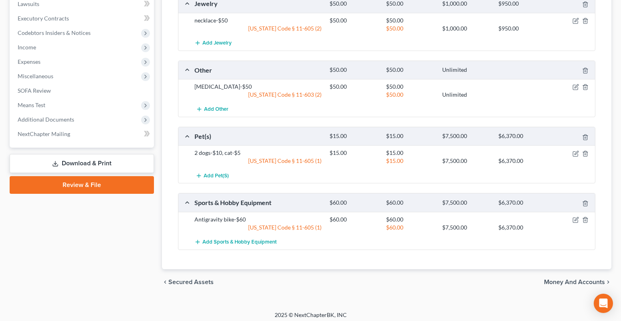
click at [566, 280] on span "Money and Accounts" at bounding box center [574, 282] width 61 height 6
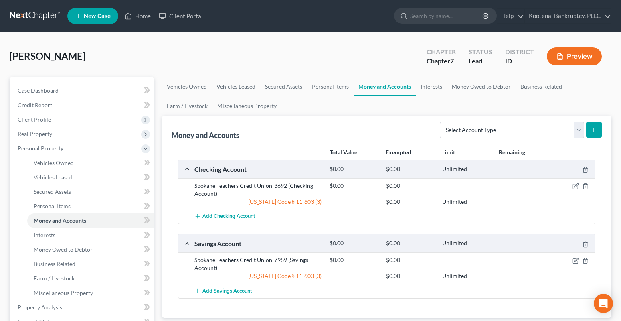
scroll to position [264, 0]
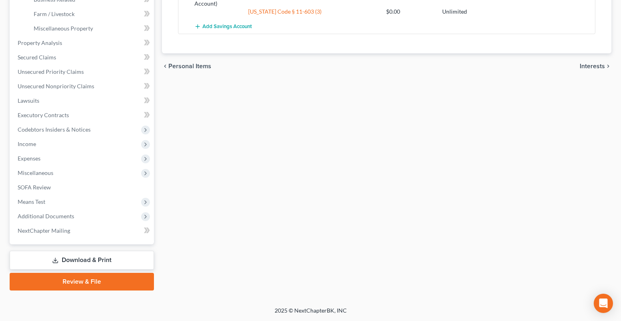
click at [594, 64] on span "Interests" at bounding box center [592, 66] width 25 height 6
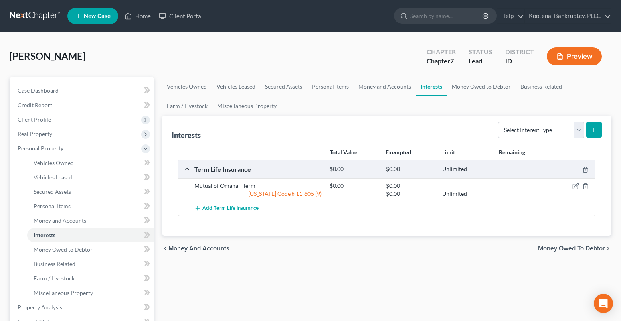
click at [566, 249] on span "Money Owed to Debtor" at bounding box center [571, 248] width 67 height 6
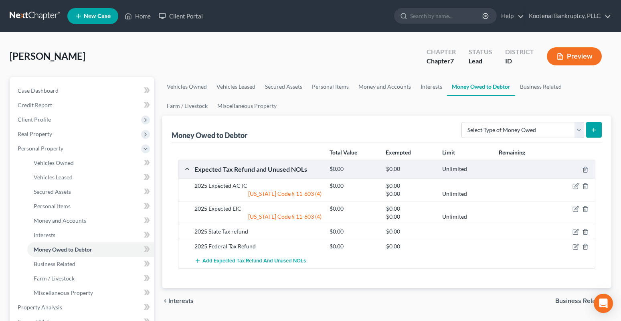
drag, startPoint x: 568, startPoint y: 298, endPoint x: 432, endPoint y: 226, distance: 153.2
click at [567, 298] on span "Business Related" at bounding box center [581, 301] width 50 height 6
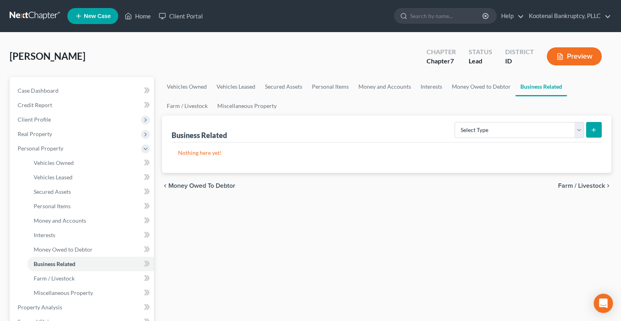
drag, startPoint x: 585, startPoint y: 185, endPoint x: 563, endPoint y: 187, distance: 21.8
click at [584, 186] on span "Farm / Livestock" at bounding box center [581, 185] width 47 height 6
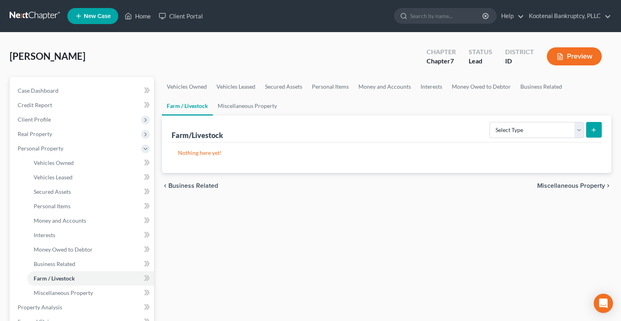
click at [596, 187] on span "Miscellaneous Property" at bounding box center [571, 185] width 68 height 6
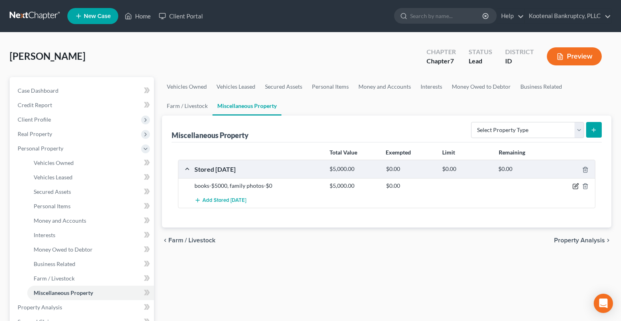
drag, startPoint x: 576, startPoint y: 184, endPoint x: 542, endPoint y: 187, distance: 33.8
click at [576, 185] on icon "button" at bounding box center [576, 186] width 6 height 6
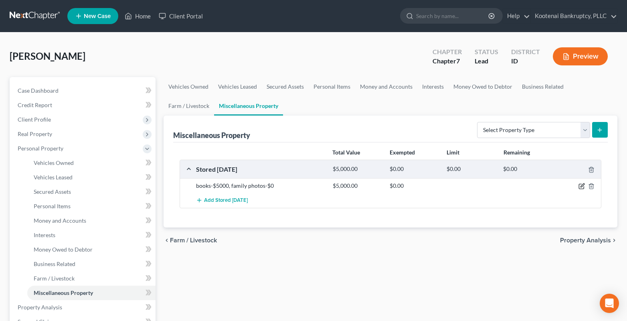
select select "4"
select select "13"
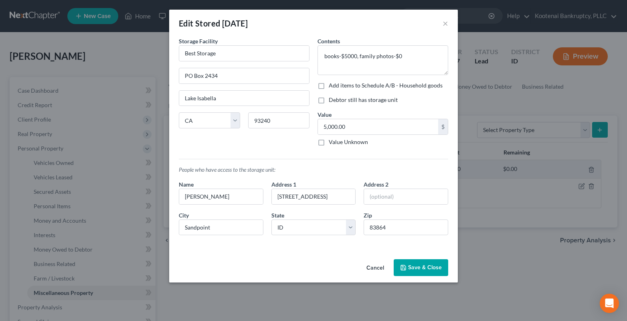
click at [426, 270] on button "Save & Close" at bounding box center [421, 267] width 55 height 17
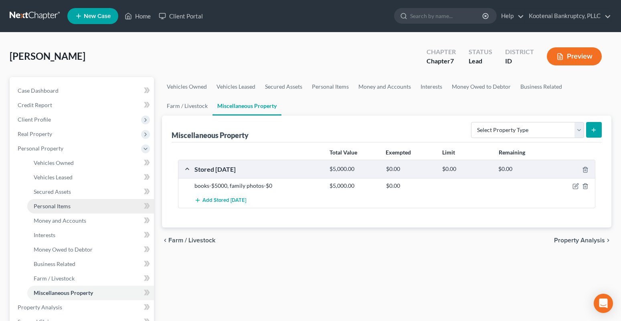
click at [48, 207] on span "Personal Items" at bounding box center [52, 206] width 37 height 7
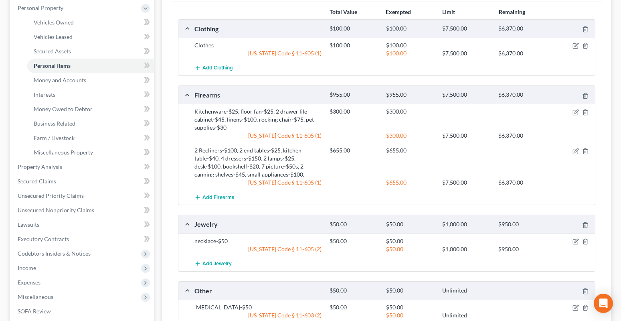
scroll to position [120, 0]
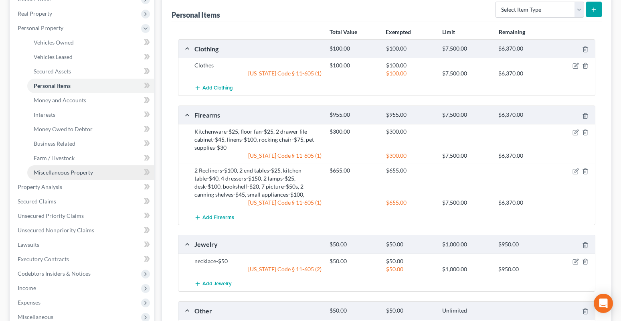
click at [49, 174] on span "Miscellaneous Property" at bounding box center [63, 172] width 59 height 7
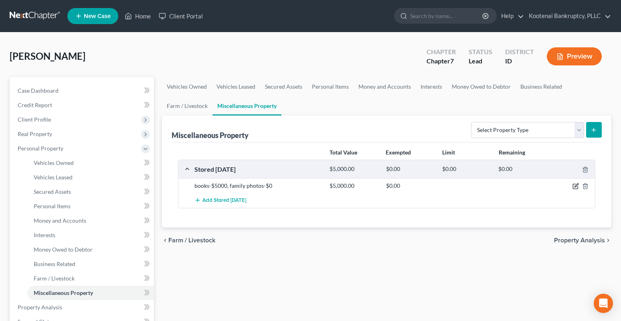
click at [576, 186] on icon "button" at bounding box center [577, 186] width 4 height 4
select select "4"
select select "13"
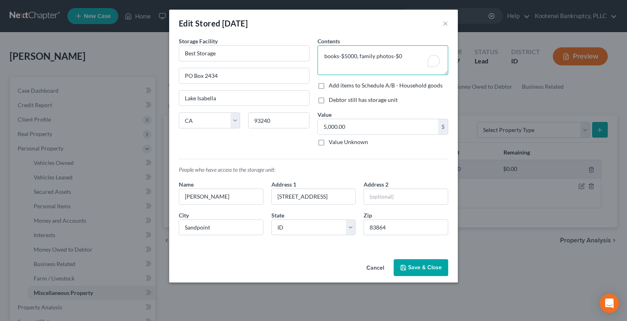
click at [355, 57] on textarea "books-$5000, family photos-$0" at bounding box center [383, 60] width 131 height 30
type textarea "books-$500, family photos-$0"
click at [333, 127] on input "5,000.00" at bounding box center [378, 126] width 120 height 15
type input "500.00"
drag, startPoint x: 404, startPoint y: 55, endPoint x: 326, endPoint y: 49, distance: 78.0
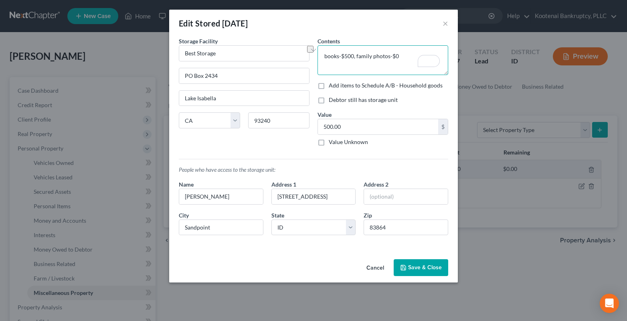
click at [326, 49] on textarea "books-$500, family photos-$0" at bounding box center [383, 60] width 131 height 30
click at [323, 56] on textarea "books-$500, family photos-$0" at bounding box center [383, 60] width 131 height 30
drag, startPoint x: 323, startPoint y: 56, endPoint x: 398, endPoint y: 60, distance: 74.7
click at [398, 60] on textarea "books-$500, family photos-$0" at bounding box center [383, 60] width 131 height 30
click at [410, 268] on button "Save & Close" at bounding box center [421, 267] width 55 height 17
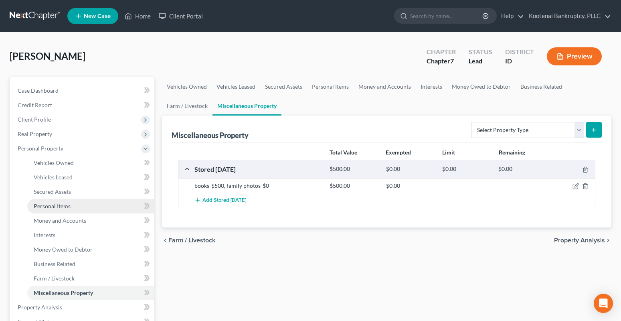
click at [51, 210] on link "Personal Items" at bounding box center [90, 206] width 127 height 14
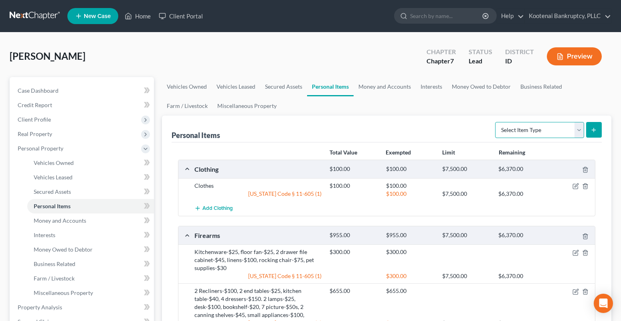
drag, startPoint x: 580, startPoint y: 130, endPoint x: 567, endPoint y: 138, distance: 14.9
click at [580, 130] on select "Select Item Type Clothing Collectibles Of Value Electronics Firearms Household …" at bounding box center [539, 130] width 89 height 16
select select "household_goods"
click at [496, 122] on select "Select Item Type Clothing Collectibles Of Value Electronics Firearms Household …" at bounding box center [539, 130] width 89 height 16
click at [592, 127] on icon "submit" at bounding box center [594, 130] width 6 height 6
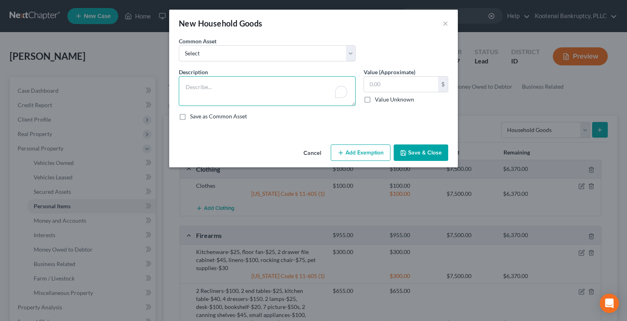
click at [187, 89] on textarea "To enrich screen reader interactions, please activate Accessibility in Grammarl…" at bounding box center [267, 91] width 177 height 30
paste textarea "books-$500, family photos-$0"
click at [212, 87] on textarea "In Storage:books-$500, family photos-$0" at bounding box center [267, 91] width 177 height 30
type textarea "In Storage: books-$500, family photos-$0"
drag, startPoint x: 379, startPoint y: 84, endPoint x: 359, endPoint y: 82, distance: 20.5
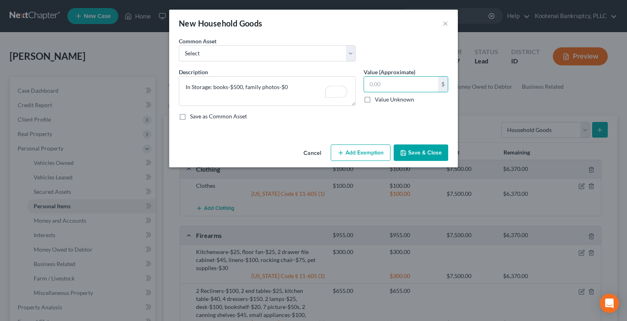
click at [377, 85] on input "text" at bounding box center [401, 84] width 74 height 15
type input "500.00"
click at [352, 160] on button "Add Exemption" at bounding box center [361, 152] width 60 height 17
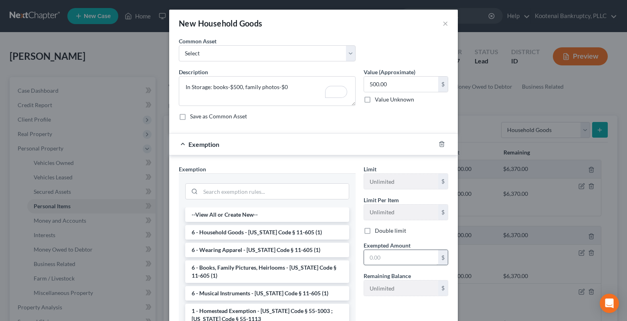
drag, startPoint x: 218, startPoint y: 273, endPoint x: 369, endPoint y: 264, distance: 151.5
click at [222, 272] on li "6 - Books, Family Pictures, Heirlooms - [US_STATE] Code § 11-605 (1)" at bounding box center [267, 271] width 164 height 22
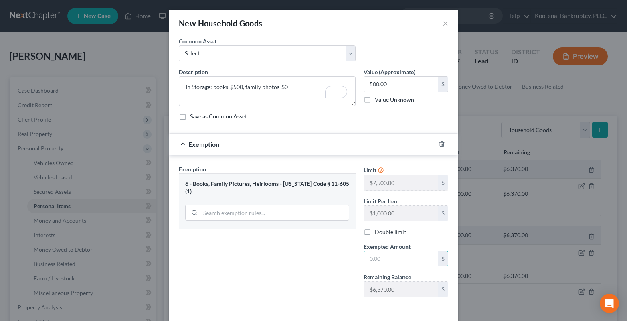
drag, startPoint x: 377, startPoint y: 258, endPoint x: 353, endPoint y: 251, distance: 25.0
click at [373, 259] on input "text" at bounding box center [401, 258] width 74 height 15
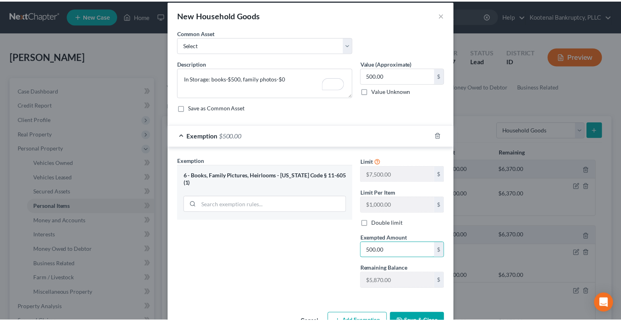
scroll to position [34, 0]
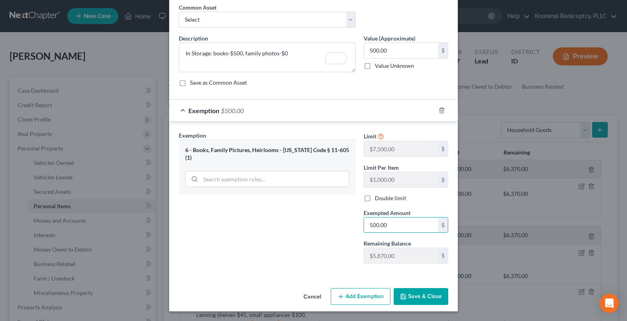
type input "500.00"
drag, startPoint x: 321, startPoint y: 268, endPoint x: 379, endPoint y: 283, distance: 59.3
click at [322, 268] on div "Exemption Set must be selected for CA. Exemption * 6 - Books, Family Pictures, …" at bounding box center [267, 200] width 185 height 139
click at [410, 298] on button "Save & Close" at bounding box center [421, 296] width 55 height 17
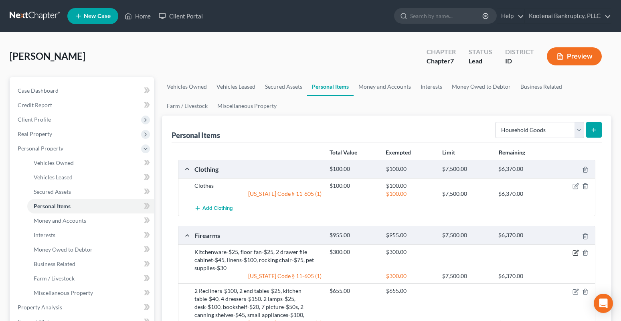
click at [576, 254] on icon "button" at bounding box center [576, 252] width 6 height 6
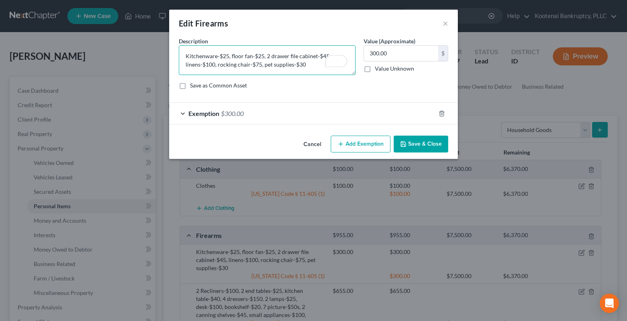
drag, startPoint x: 308, startPoint y: 63, endPoint x: 205, endPoint y: 61, distance: 103.5
click at [186, 53] on textarea "Kitchenware-$25, floor fan-$25, 2 drawer file cabinet-$45, linens-$100, rocking…" at bounding box center [267, 60] width 177 height 30
drag, startPoint x: 438, startPoint y: 145, endPoint x: 435, endPoint y: 150, distance: 5.9
click at [437, 145] on button "Save & Close" at bounding box center [421, 144] width 55 height 17
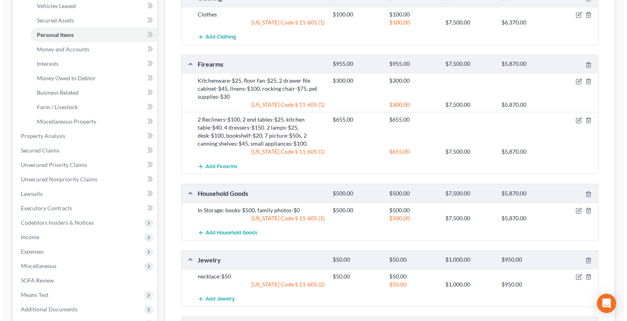
scroll to position [241, 0]
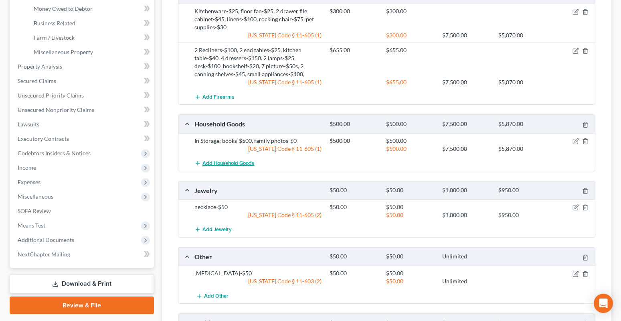
click at [228, 158] on button "Add Household Goods" at bounding box center [225, 163] width 60 height 15
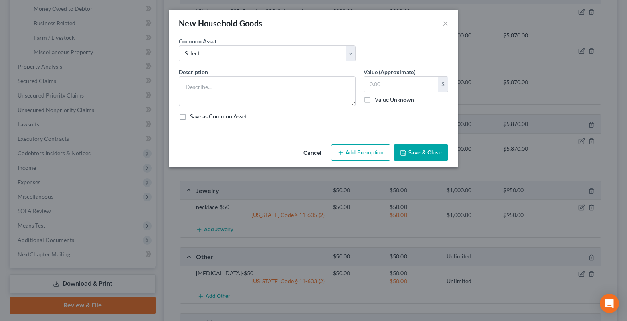
click at [228, 162] on div "New Household Goods × An exemption set must first be selected from the Filing I…" at bounding box center [313, 160] width 627 height 321
paste textarea "Kitchenware-$25, floor fan-$25, 2 drawer file cabinet-$45, linens-$100, rocking…"
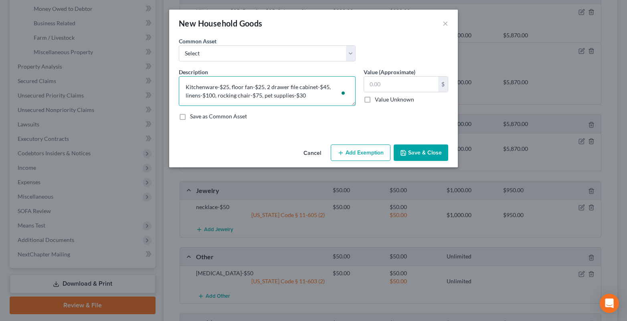
type textarea "Kitchenware-$25, floor fan-$25, 2 drawer file cabinet-$45, linens-$100, rocking…"
click at [412, 156] on button "Save & Close" at bounding box center [421, 152] width 55 height 17
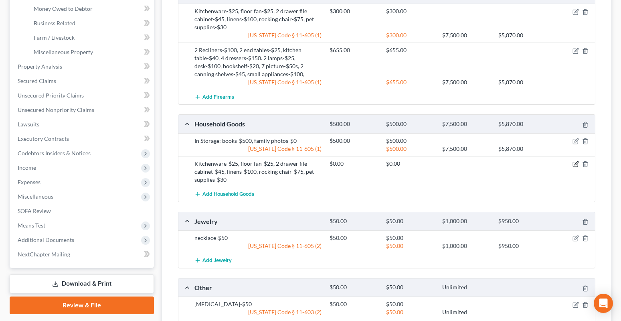
click at [575, 165] on icon "button" at bounding box center [577, 163] width 4 height 4
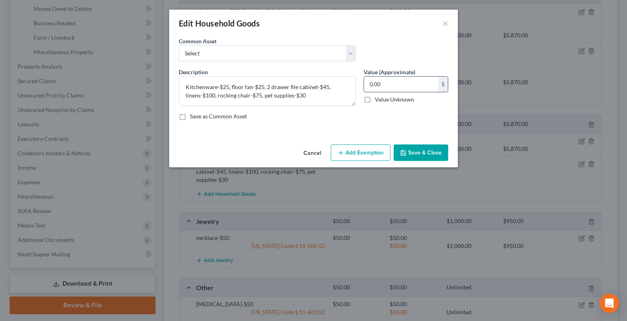
click at [394, 84] on input "0.00" at bounding box center [401, 84] width 74 height 15
type input "300.00"
click at [343, 150] on icon "button" at bounding box center [341, 153] width 6 height 6
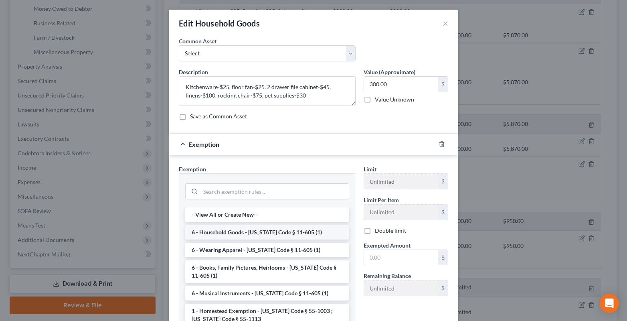
drag, startPoint x: 227, startPoint y: 229, endPoint x: 382, endPoint y: 262, distance: 158.0
click at [228, 229] on li "6 - Household Goods - [US_STATE] Code § 11-605 (1)" at bounding box center [267, 232] width 164 height 14
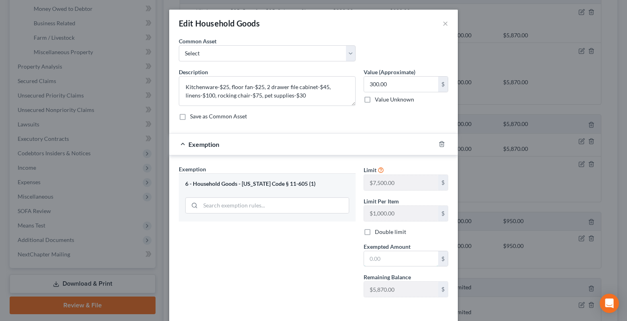
drag, startPoint x: 378, startPoint y: 257, endPoint x: 357, endPoint y: 249, distance: 22.7
click at [377, 258] on input "text" at bounding box center [401, 258] width 74 height 15
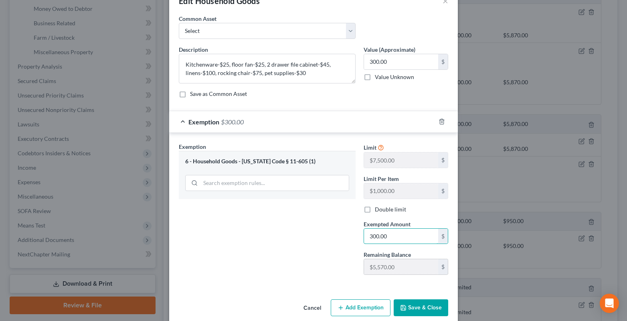
scroll to position [34, 0]
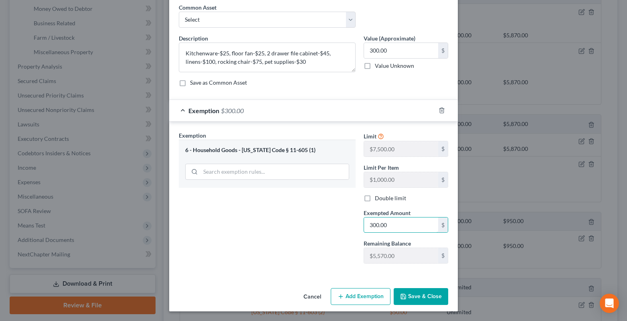
type input "300.00"
drag, startPoint x: 327, startPoint y: 269, endPoint x: 392, endPoint y: 289, distance: 68.5
click at [327, 269] on div "Exemption Set must be selected for CA. Exemption * 6 - Household Goods - [US_ST…" at bounding box center [267, 200] width 185 height 139
click at [408, 293] on button "Save & Close" at bounding box center [421, 296] width 55 height 17
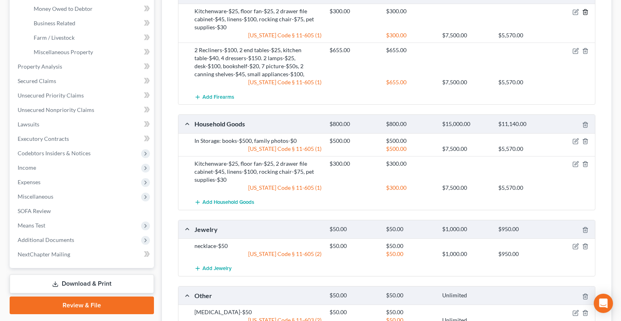
click at [585, 14] on icon "button" at bounding box center [585, 12] width 6 height 6
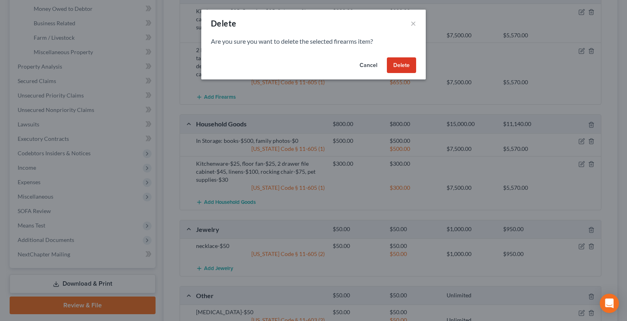
click at [404, 65] on button "Delete" at bounding box center [401, 65] width 29 height 16
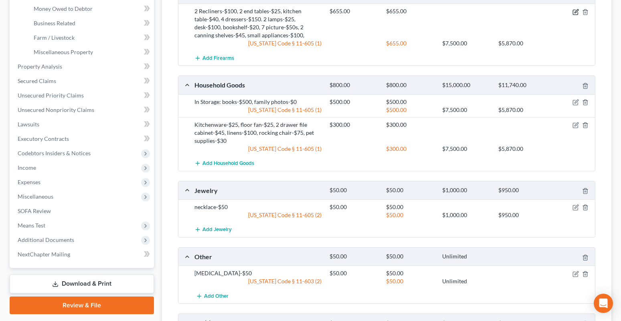
click at [576, 14] on icon "button" at bounding box center [576, 12] width 6 height 6
